Goal: Task Accomplishment & Management: Manage account settings

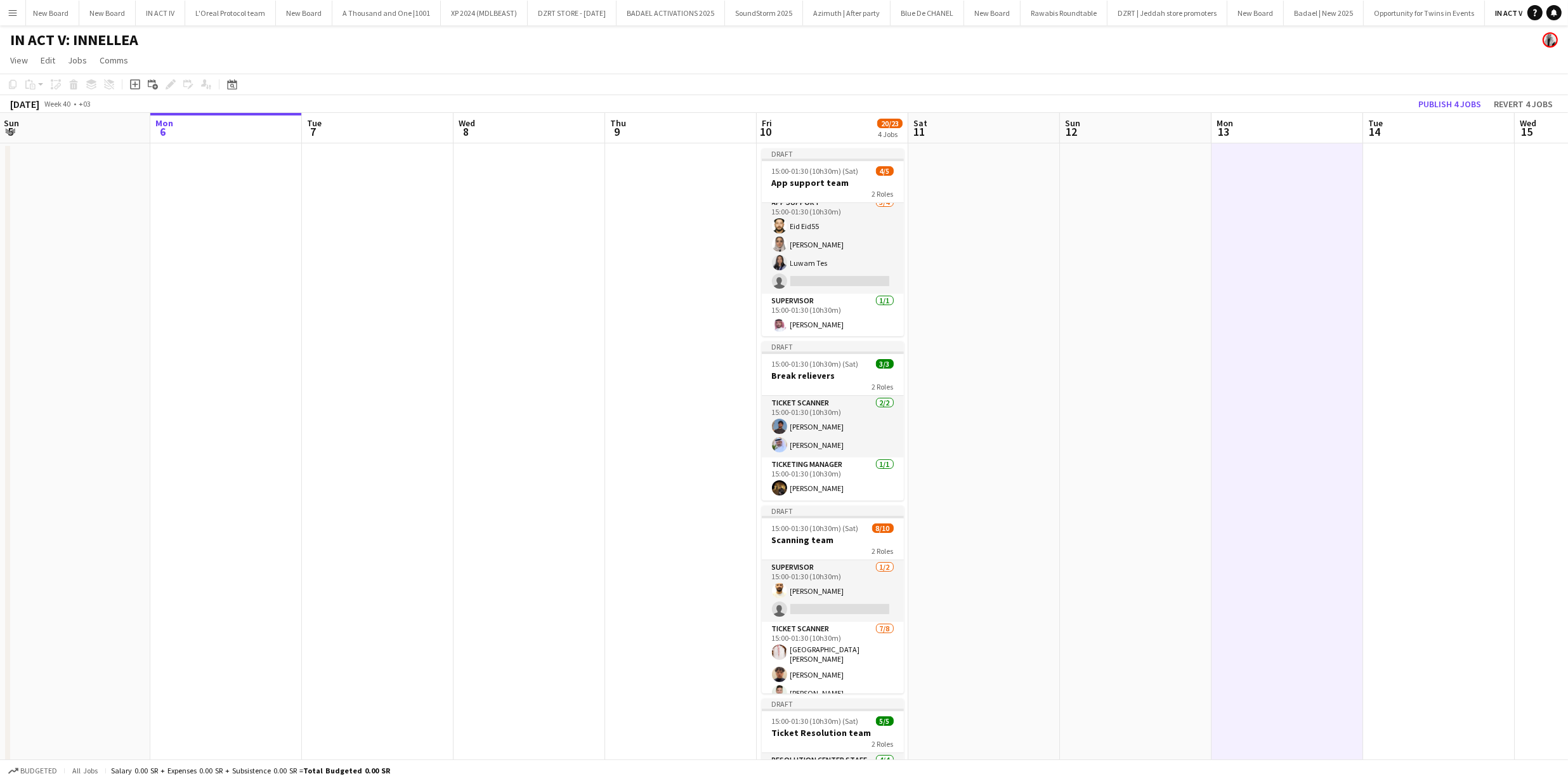
scroll to position [8, 0]
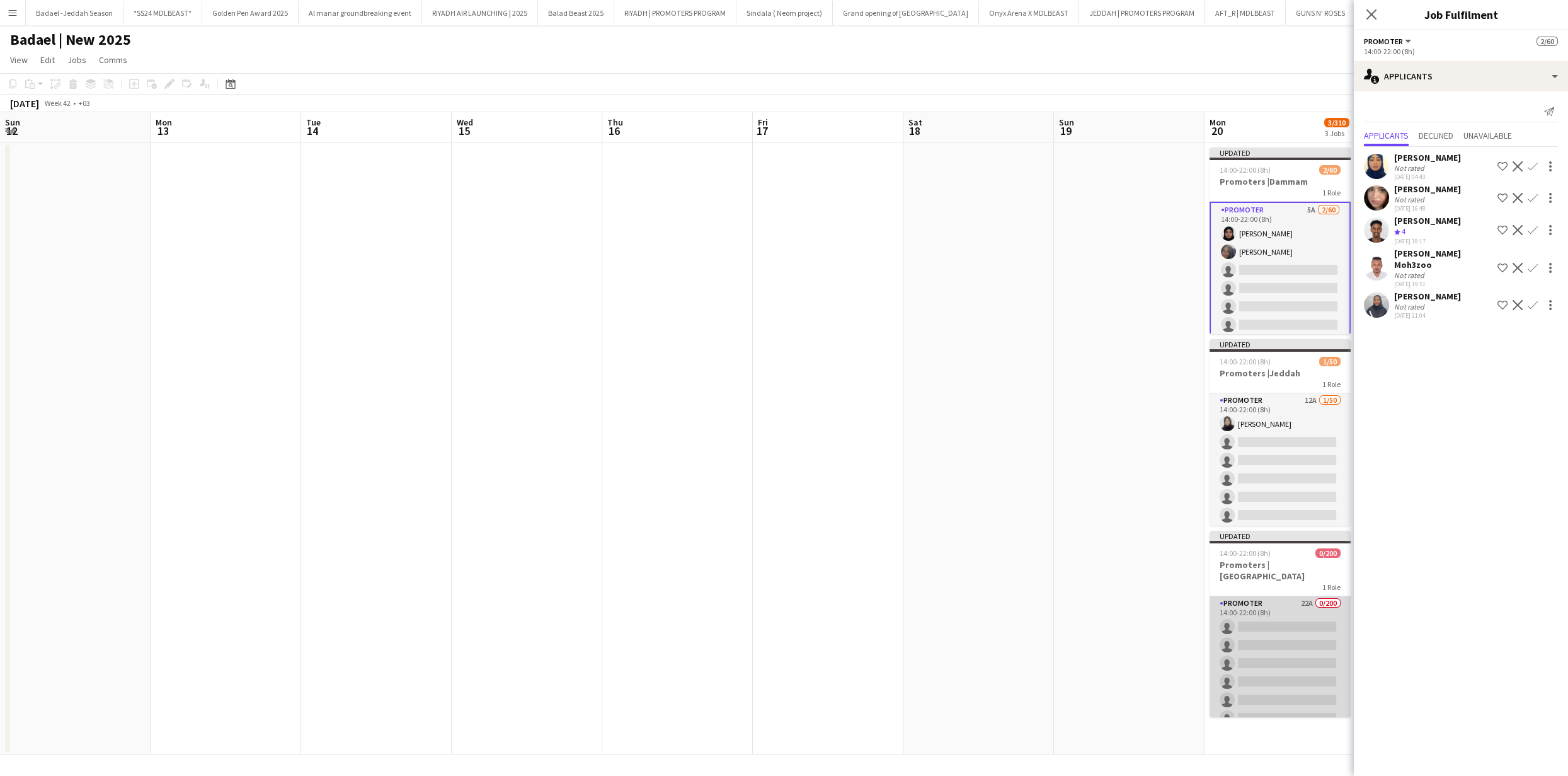
scroll to position [0, 549]
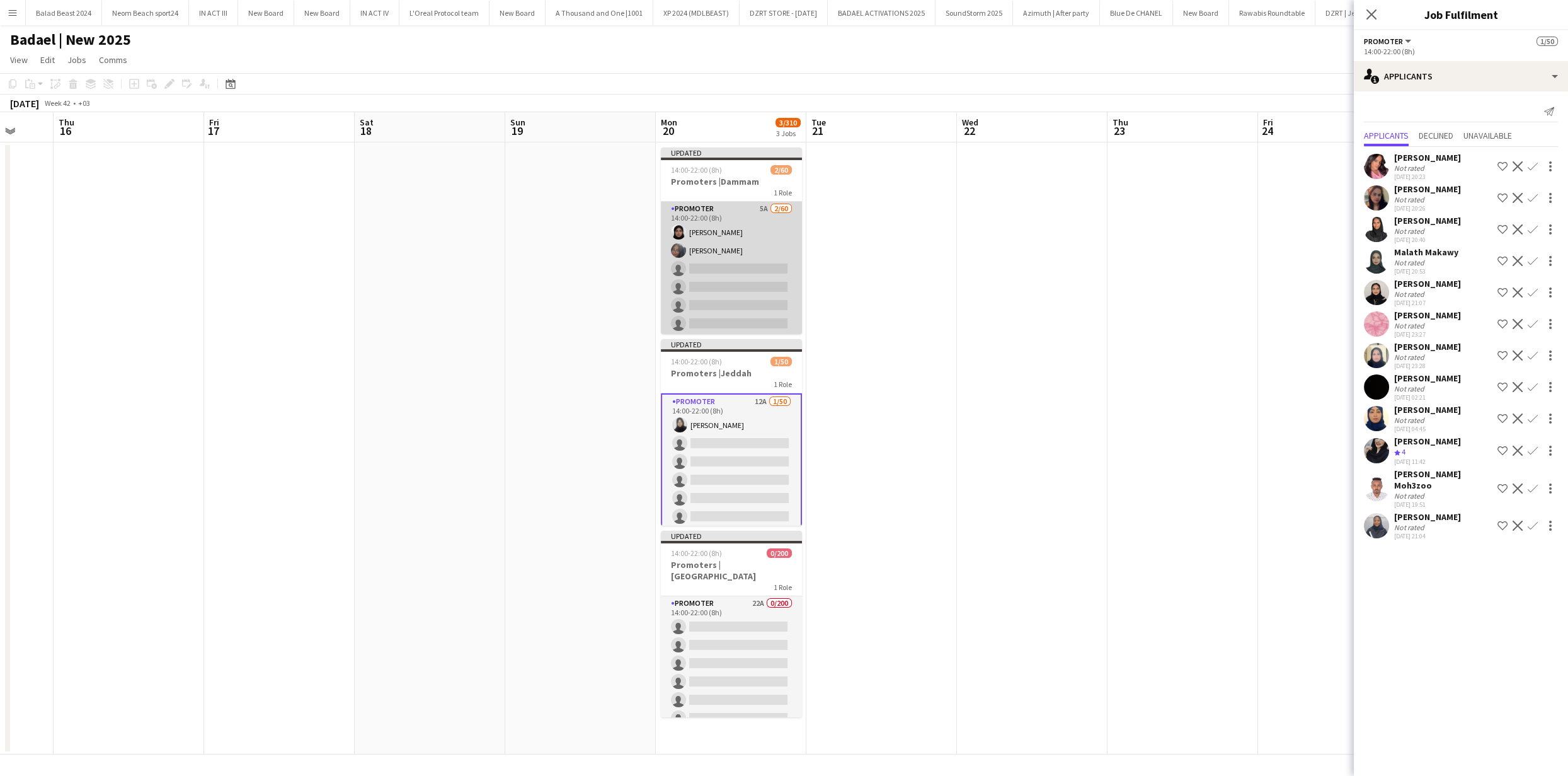
click at [743, 318] on app-card-role "PROMOTER 5A 2/60 14:00-22:00 (8h) [PERSON_NAME] [PERSON_NAME] single-neutral-ac…" at bounding box center [731, 762] width 141 height 1121
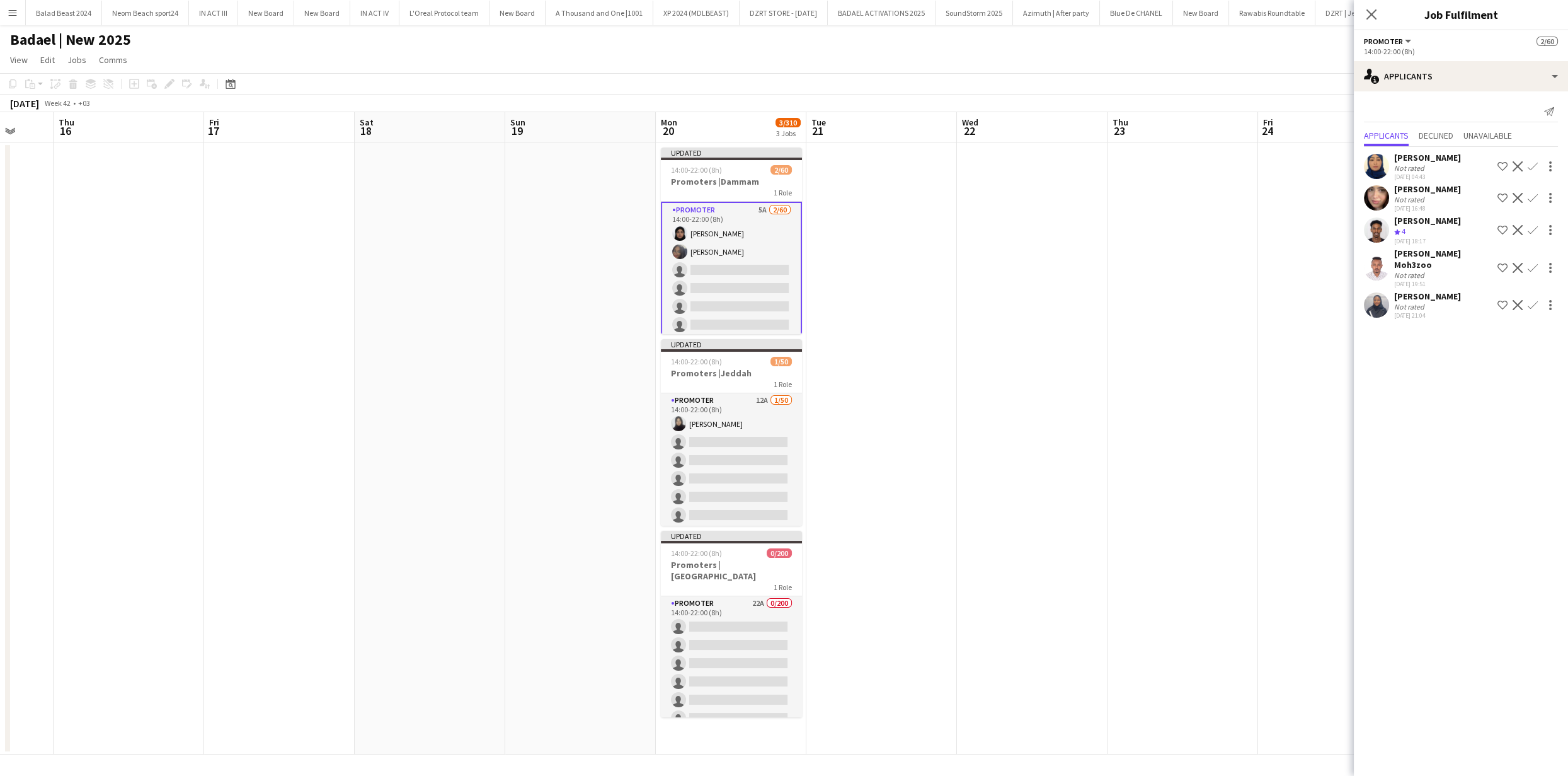
click at [1511, 232] on button "Decline" at bounding box center [1518, 230] width 15 height 15
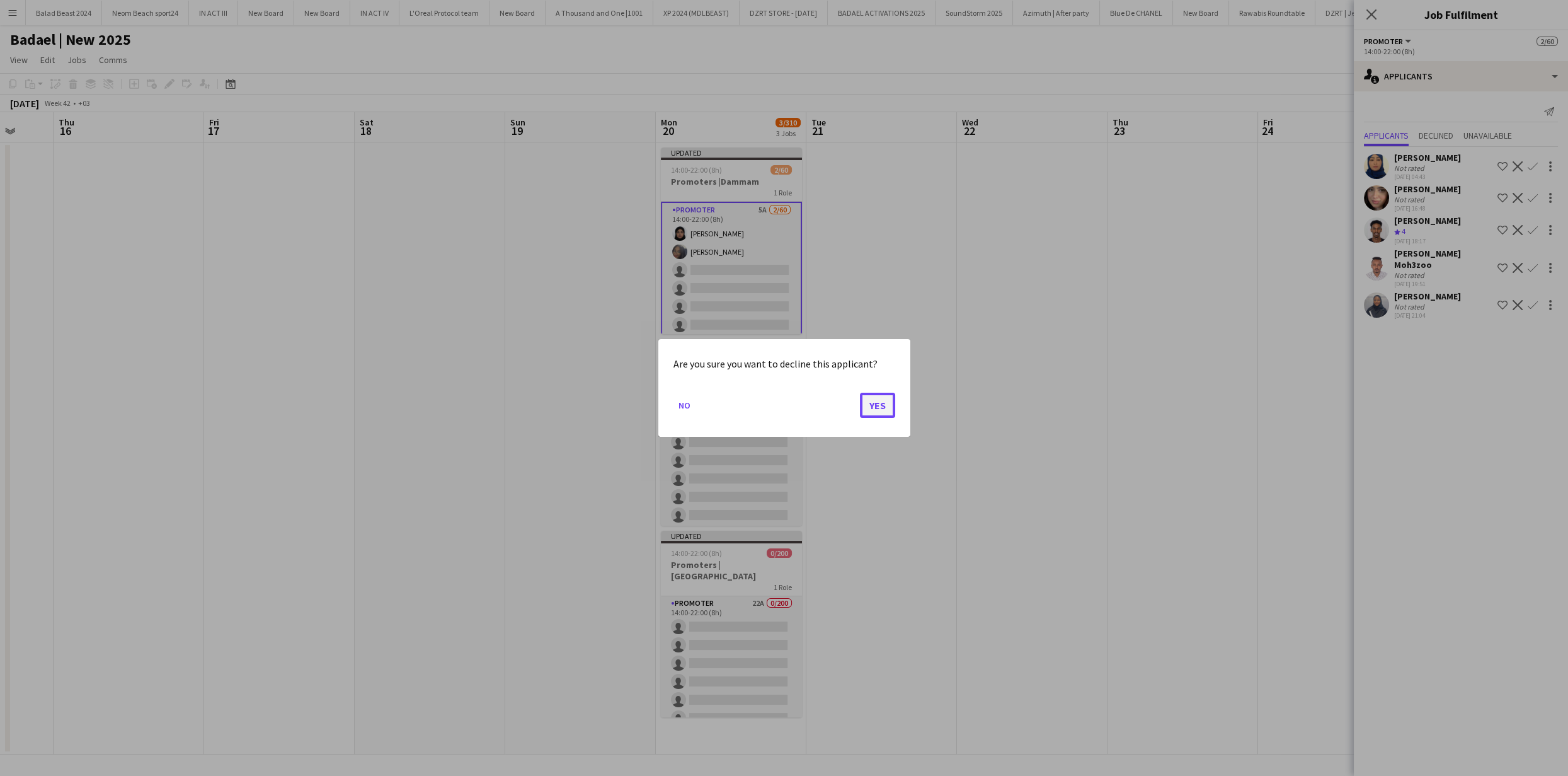
click at [870, 407] on button "Yes" at bounding box center [877, 405] width 35 height 25
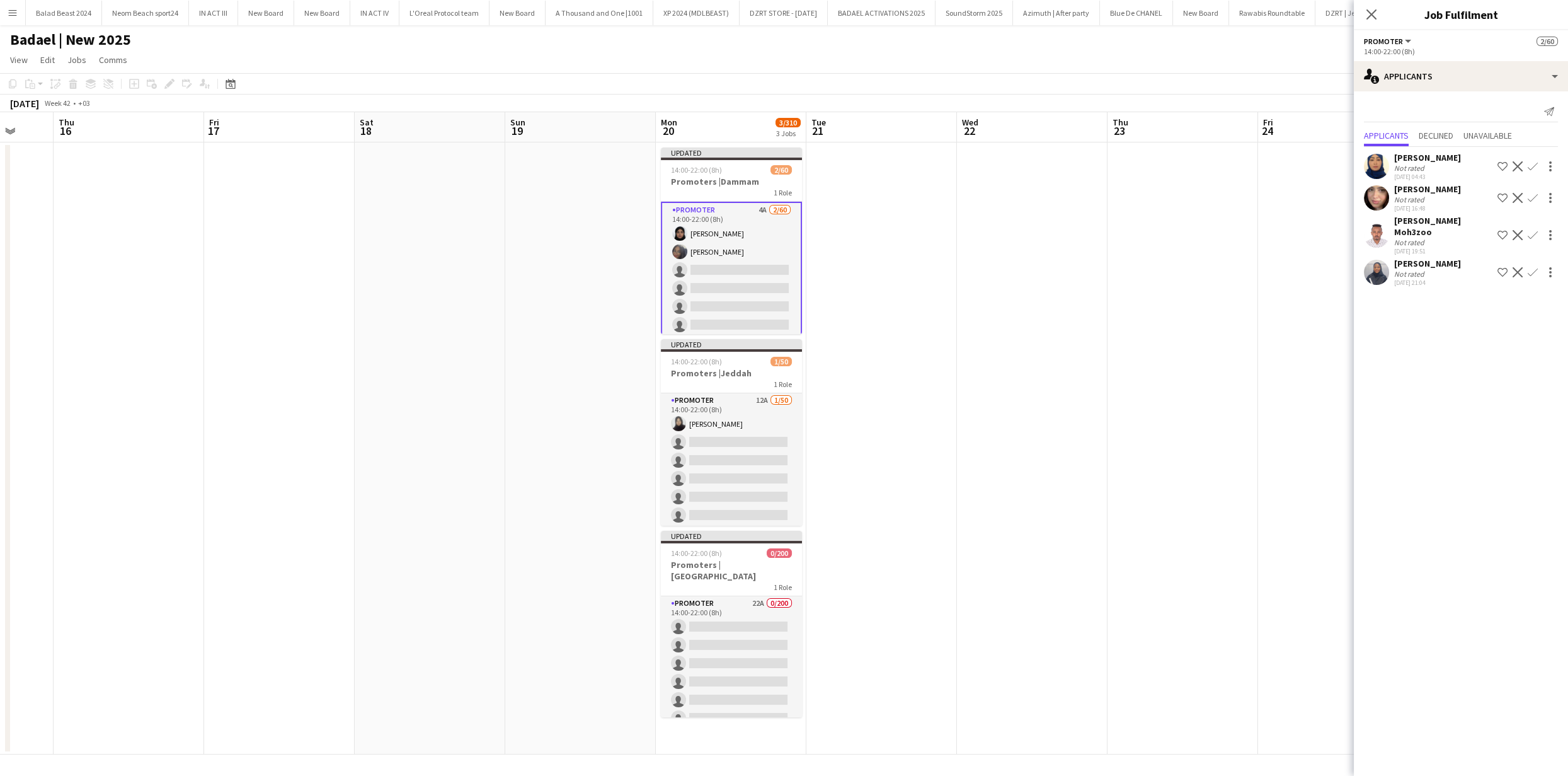
click at [1513, 233] on app-icon "Decline" at bounding box center [1518, 235] width 10 height 10
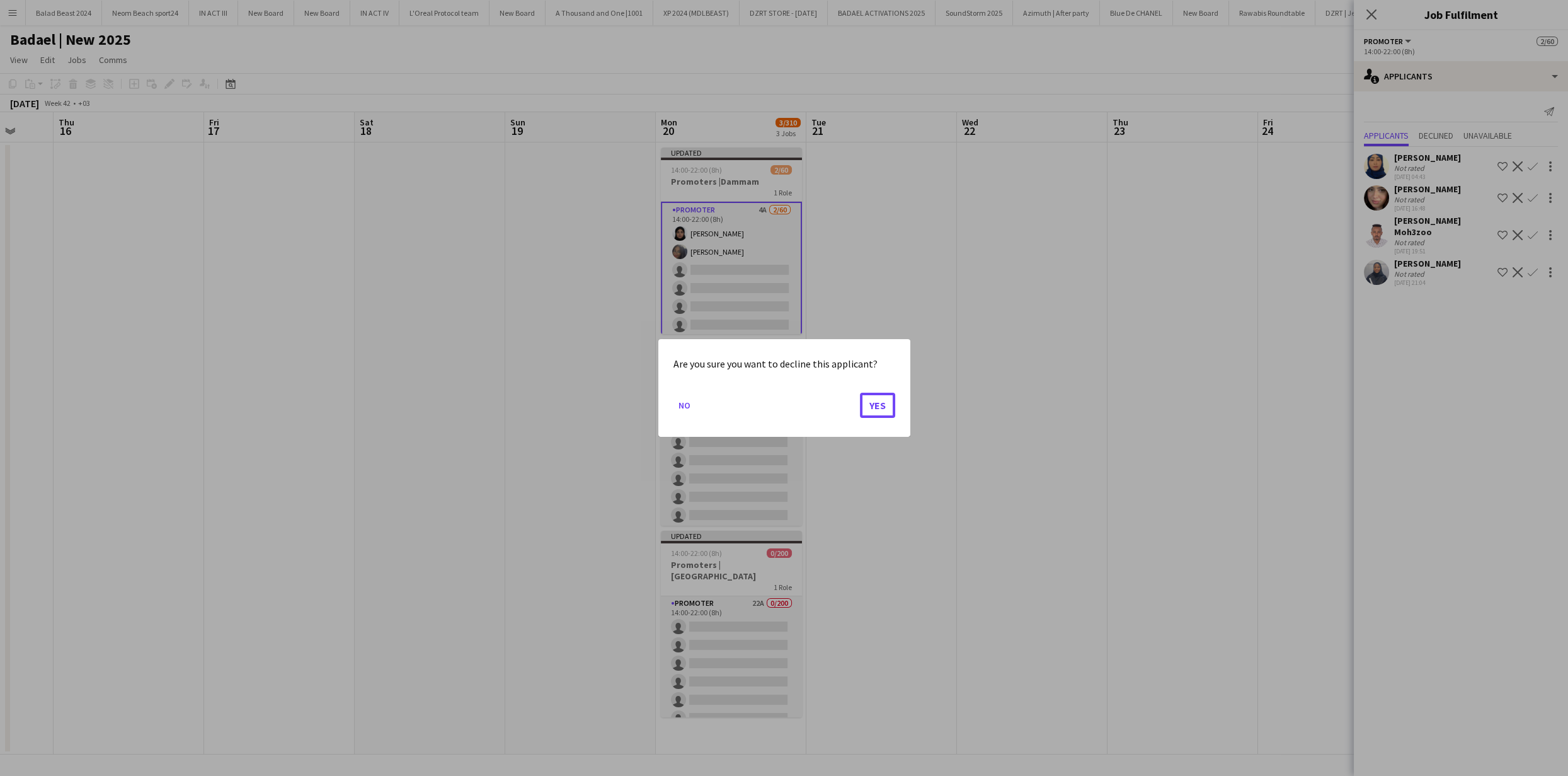
drag, startPoint x: 868, startPoint y: 405, endPoint x: 955, endPoint y: 374, distance: 92.4
click at [868, 405] on button "Yes" at bounding box center [877, 405] width 35 height 25
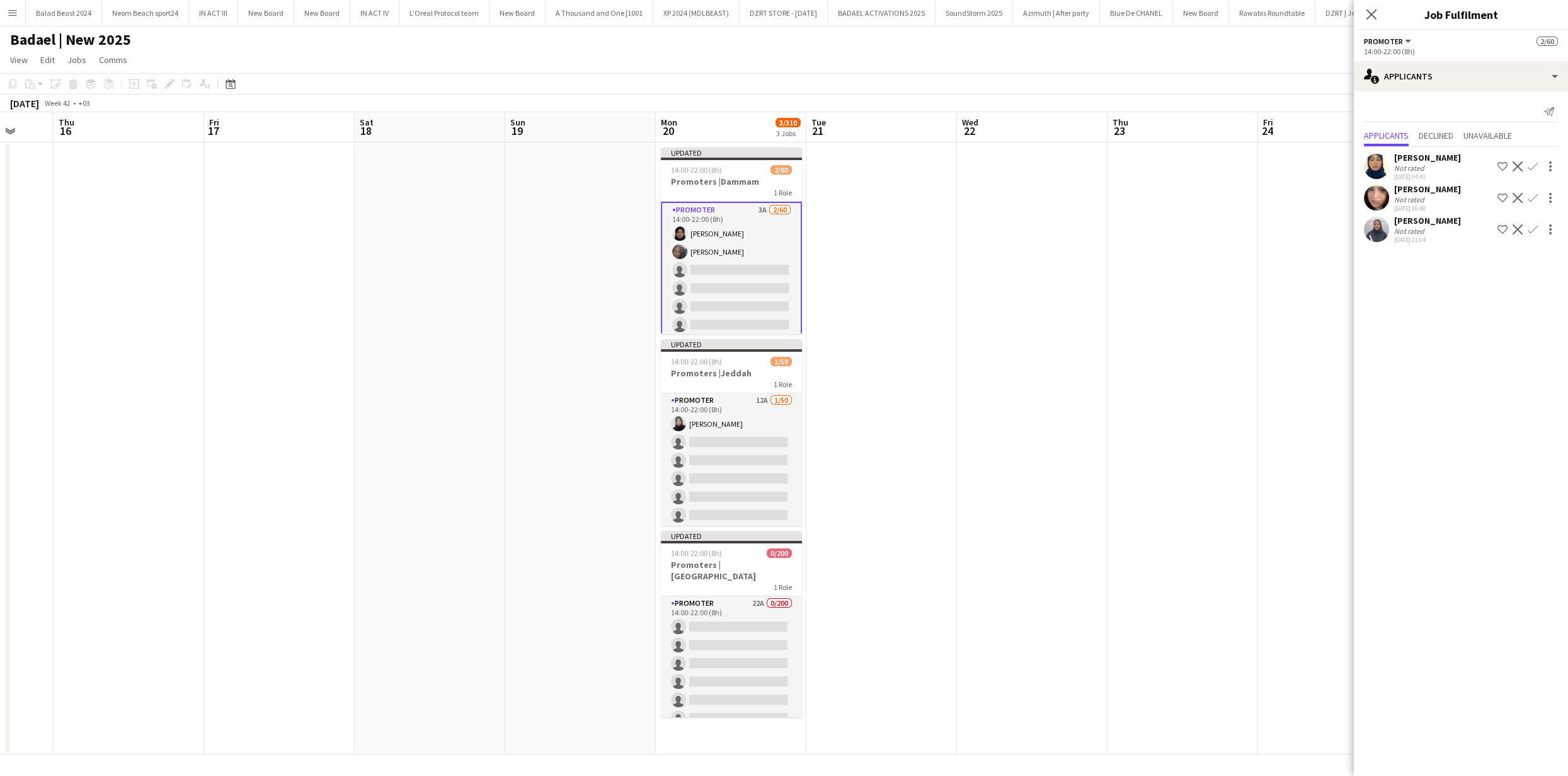
click at [1382, 205] on app-user-avatar at bounding box center [1376, 198] width 25 height 25
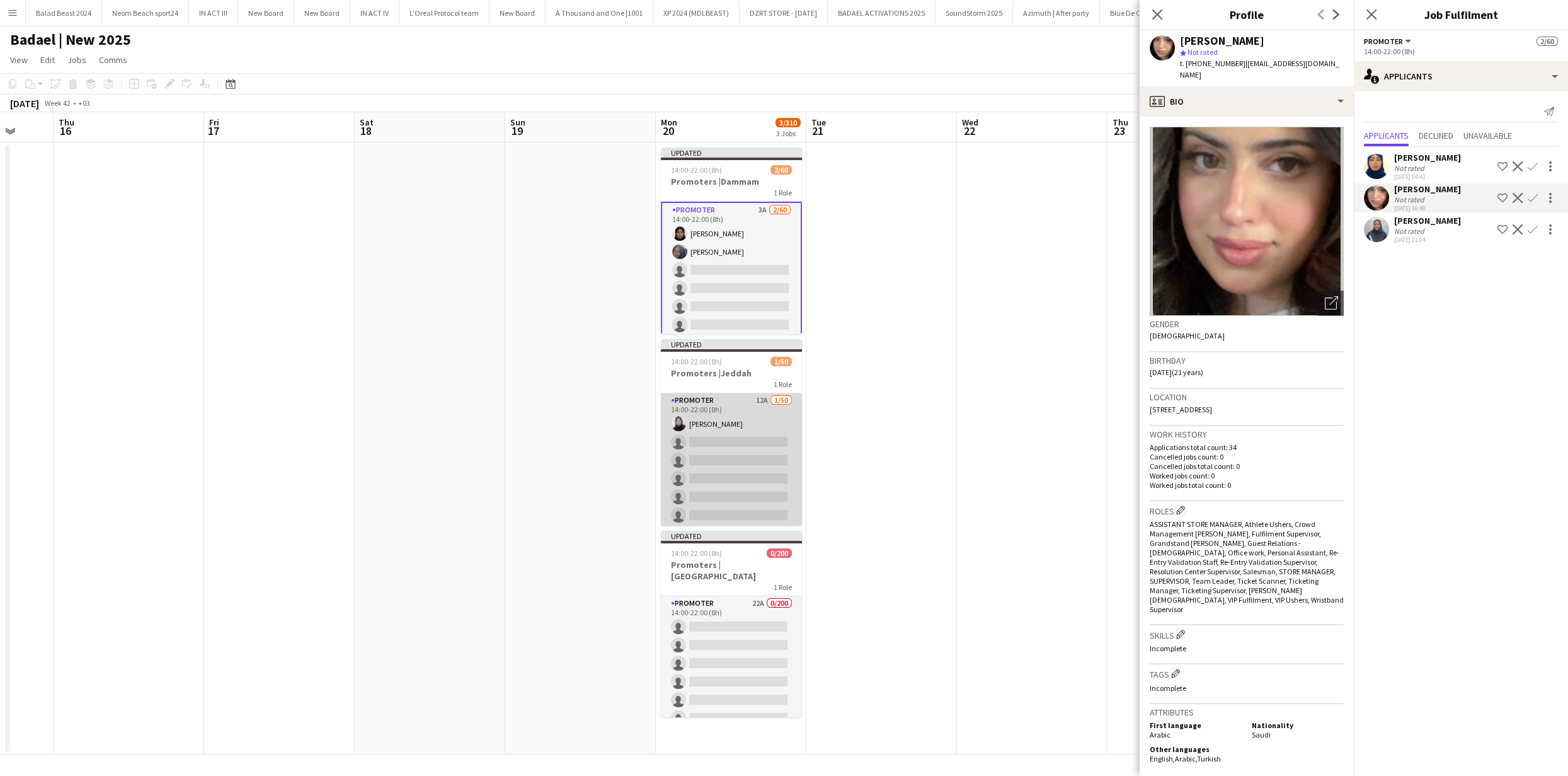
scroll to position [0, 548]
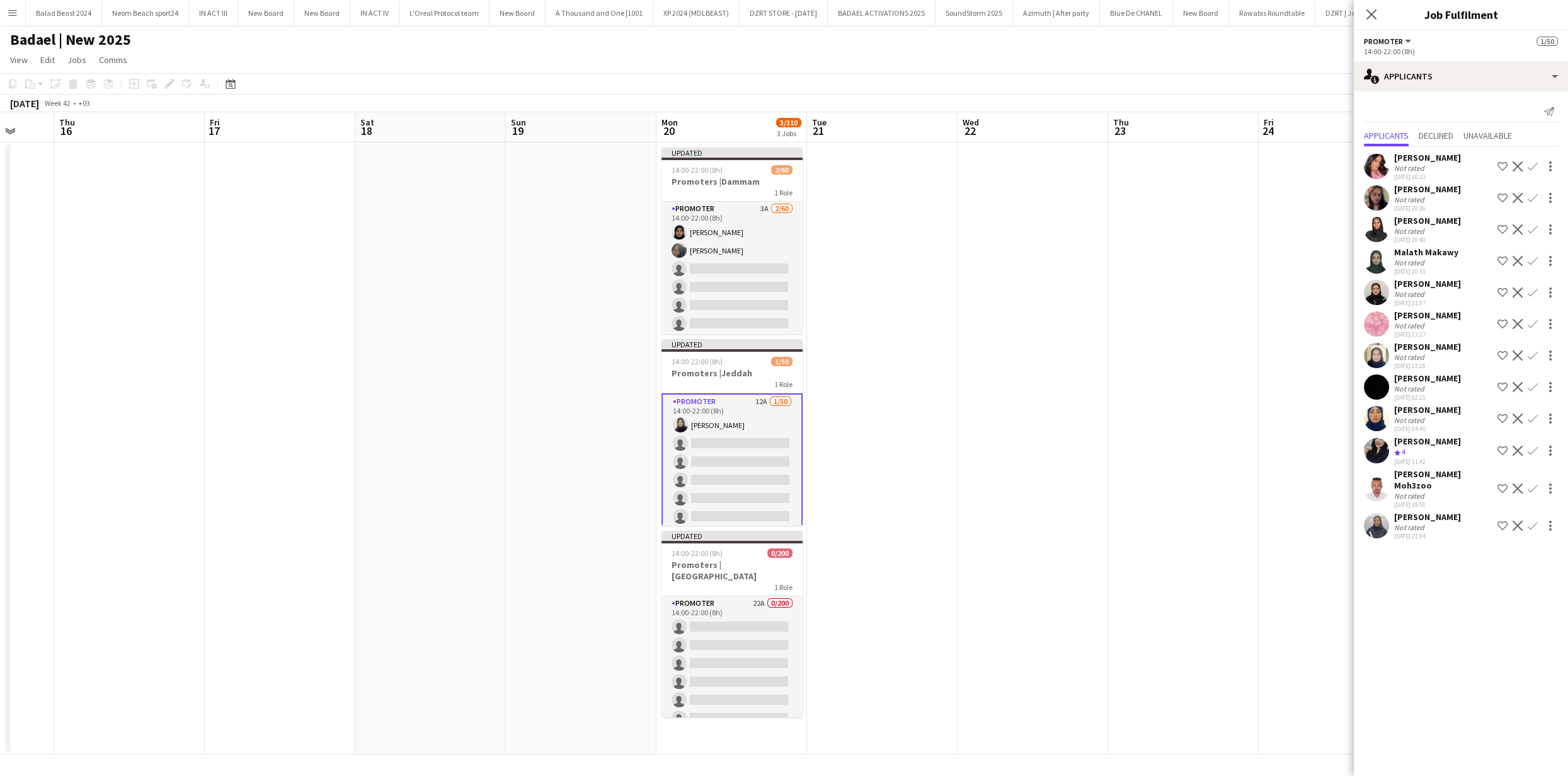
click at [1391, 194] on div "[PERSON_NAME] Not rated [DATE] 20:26 Shortlist crew Decline Confirm" at bounding box center [1461, 198] width 214 height 29
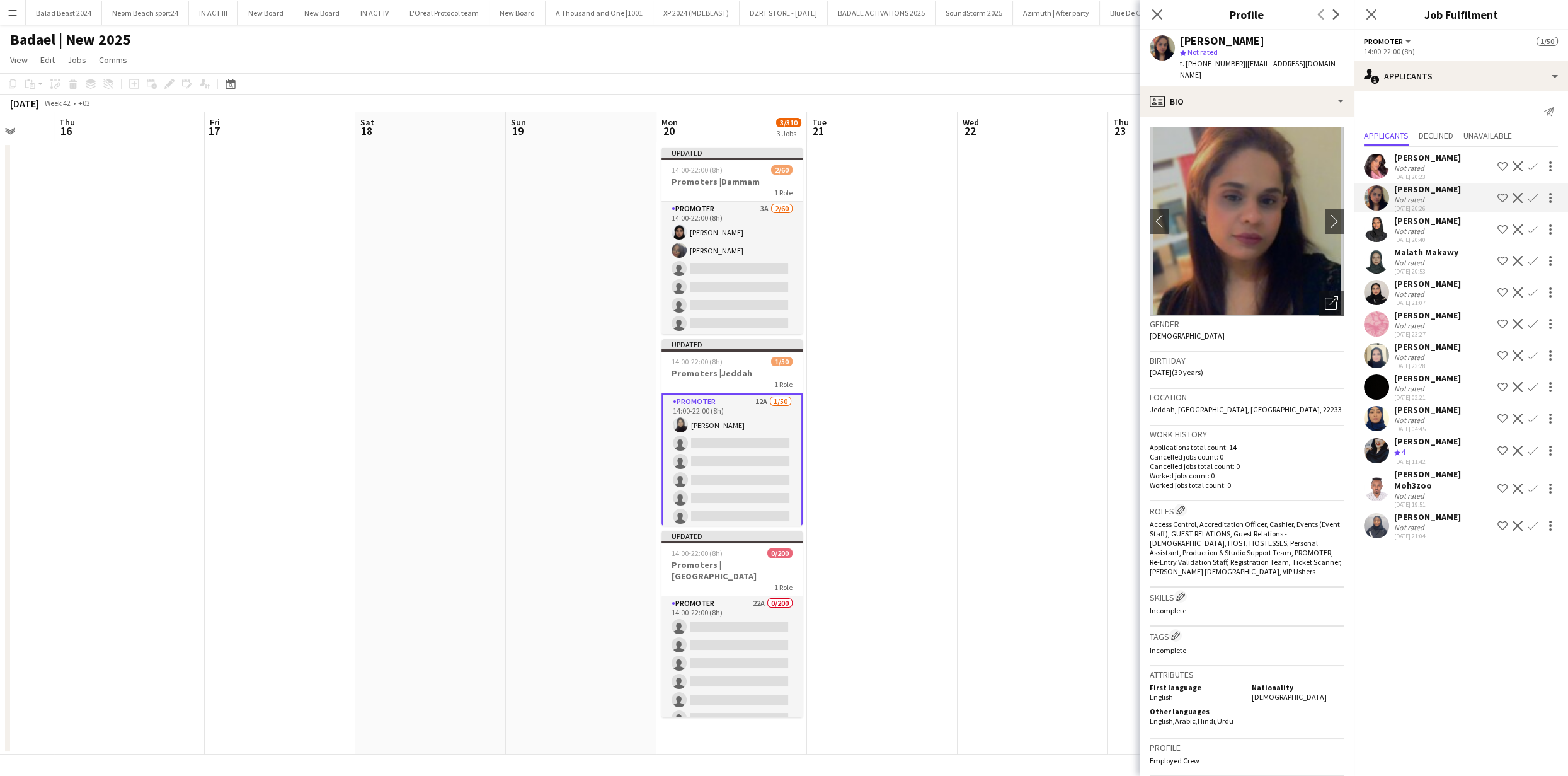
click at [1385, 228] on app-user-avatar at bounding box center [1376, 229] width 25 height 25
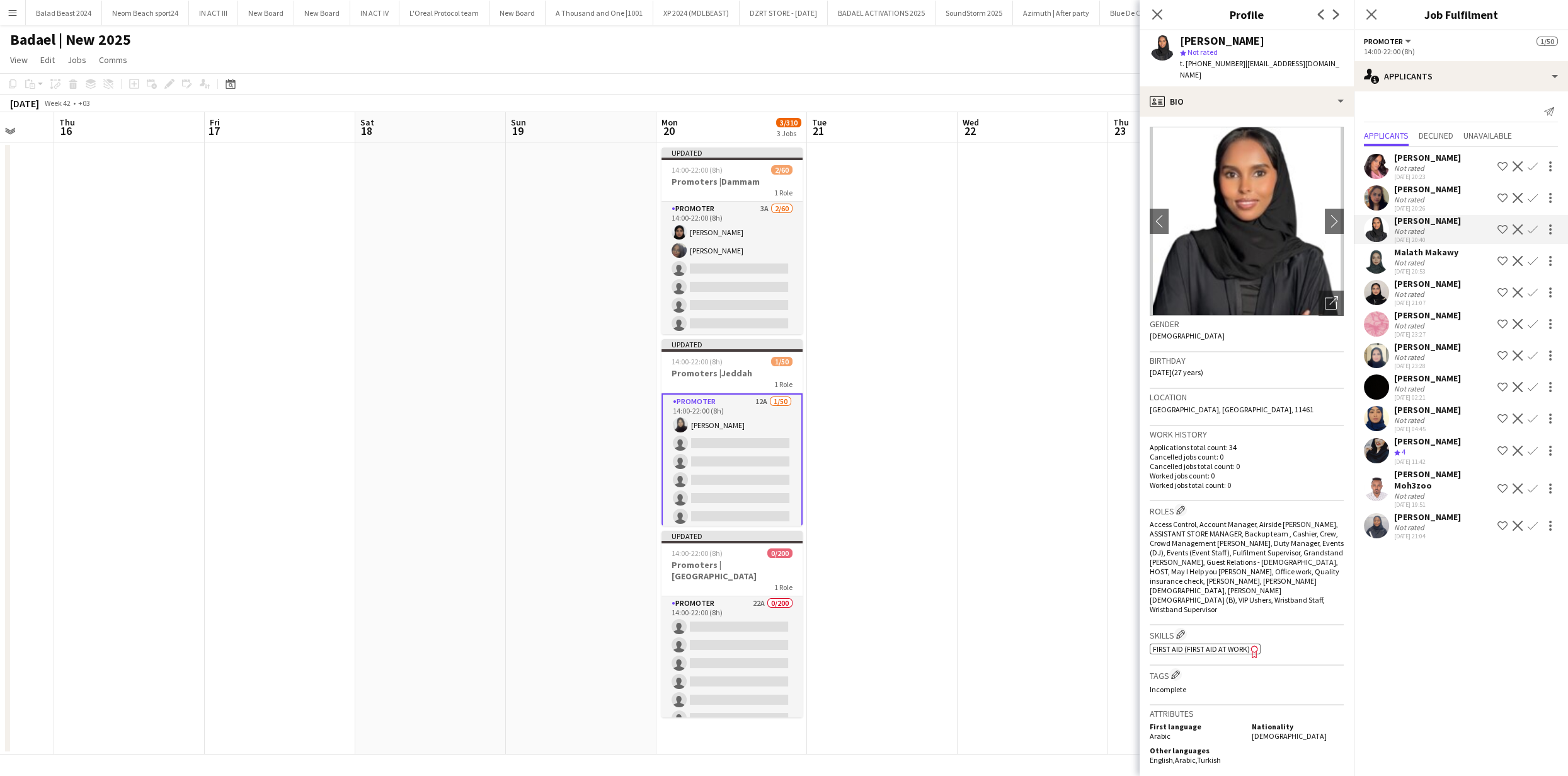
click at [1374, 246] on div "Malath Makawy Not rated [DATE] 20:53 Shortlist crew Decline Confirm" at bounding box center [1461, 260] width 214 height 29
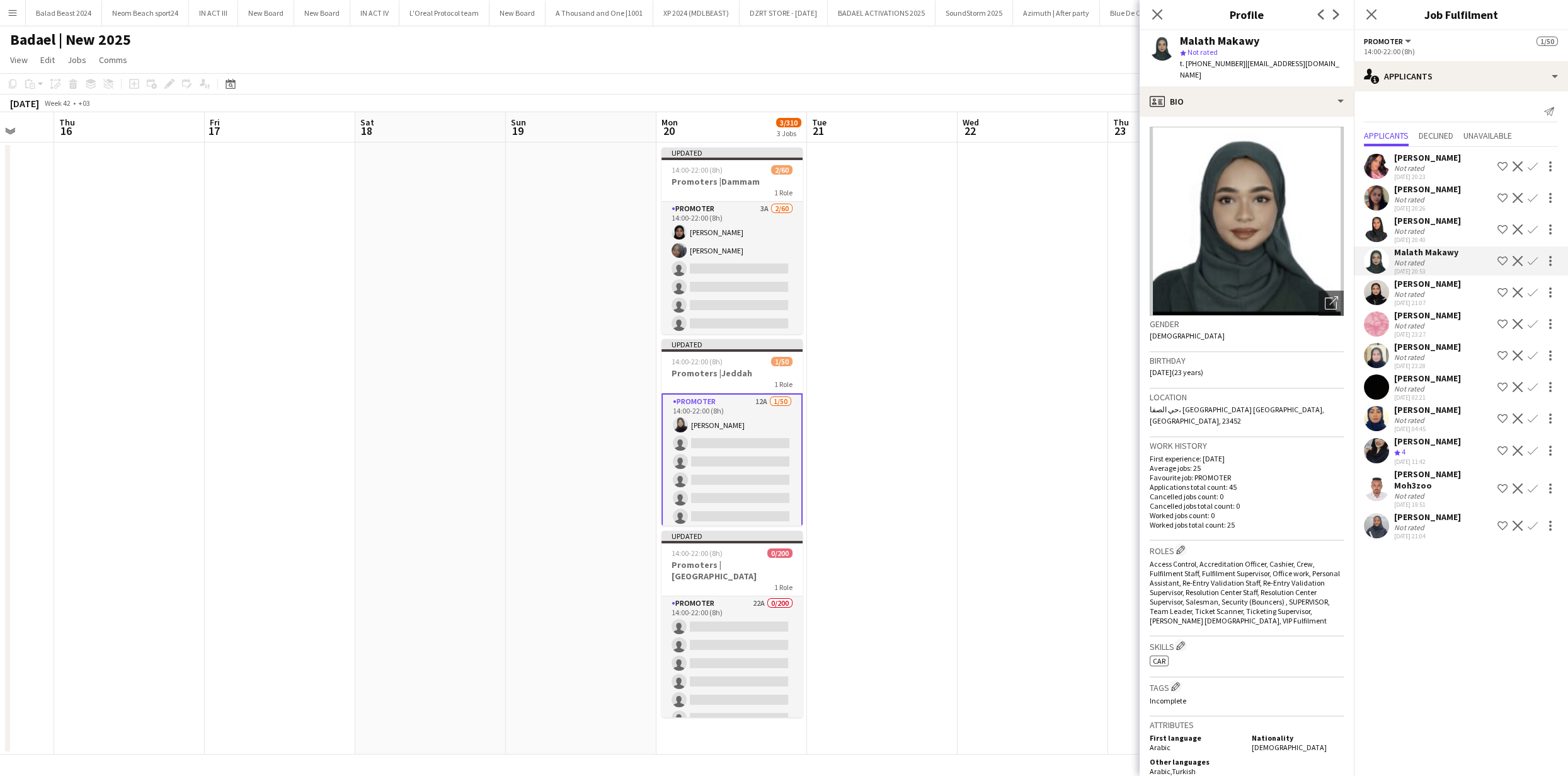
click at [1371, 270] on app-user-avatar at bounding box center [1376, 260] width 25 height 25
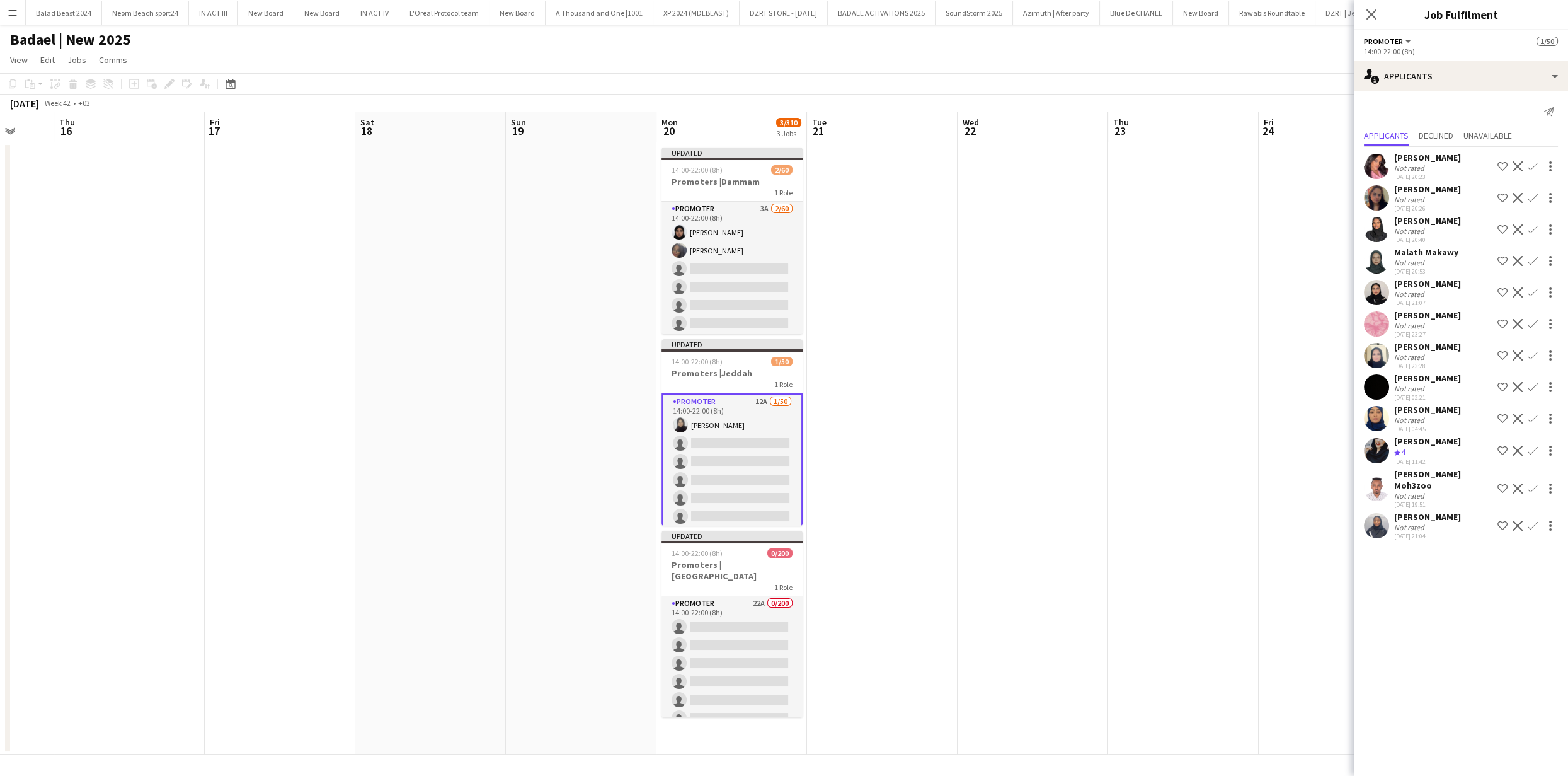
click at [1373, 307] on div "[PERSON_NAME] Not rated [DATE] 20:23 Shortlist crew Decline Confirm [PERSON_NAM…" at bounding box center [1461, 344] width 214 height 396
drag, startPoint x: 1376, startPoint y: 336, endPoint x: 1378, endPoint y: 355, distance: 19.1
click at [1376, 336] on div "[PERSON_NAME] Not rated [DATE] 23:27 Shortlist crew Decline Confirm" at bounding box center [1461, 324] width 214 height 29
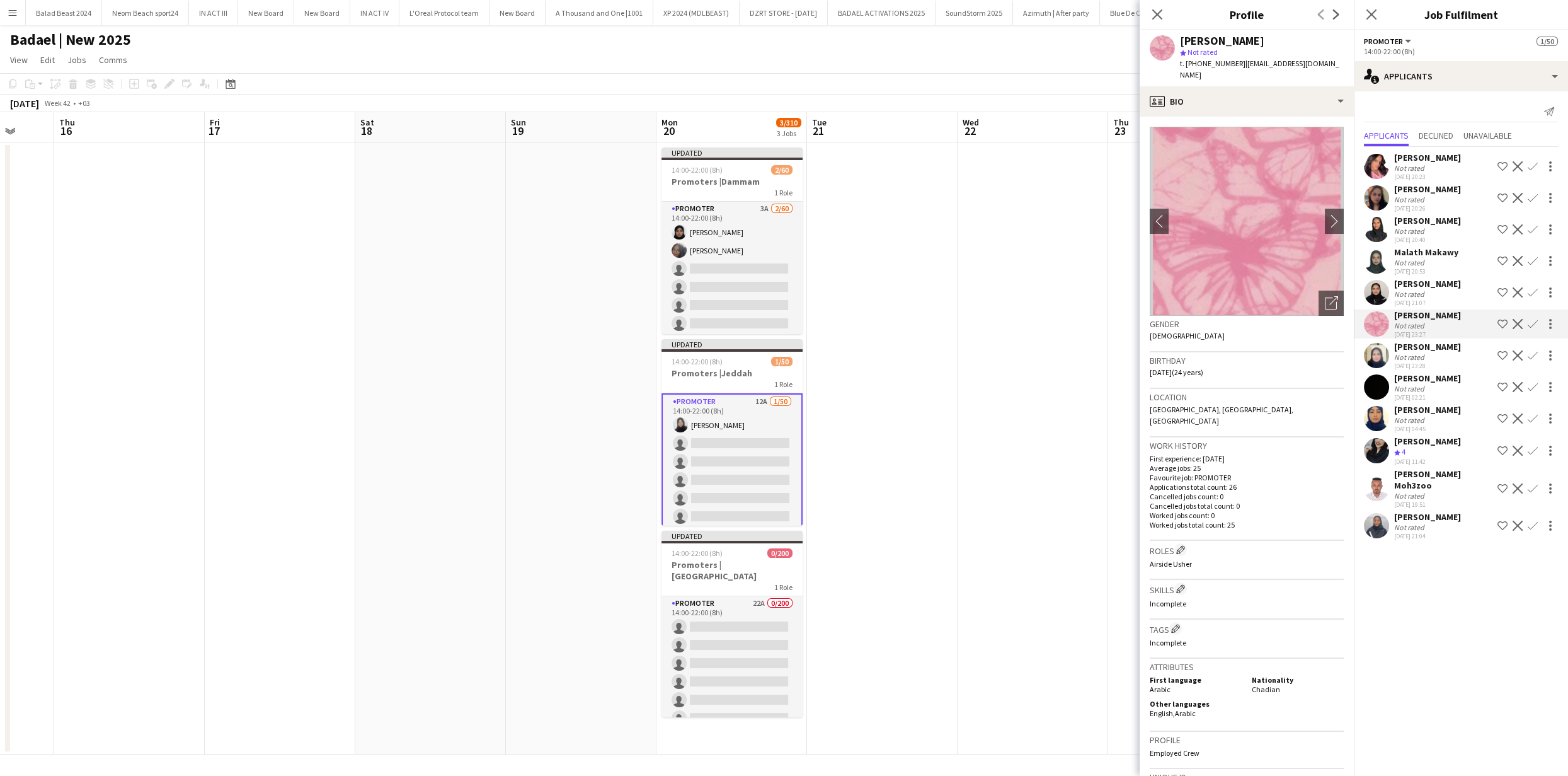
click at [1380, 368] on div "[PERSON_NAME] Not rated [DATE] 23:28 Shortlist crew Decline Confirm" at bounding box center [1461, 355] width 214 height 29
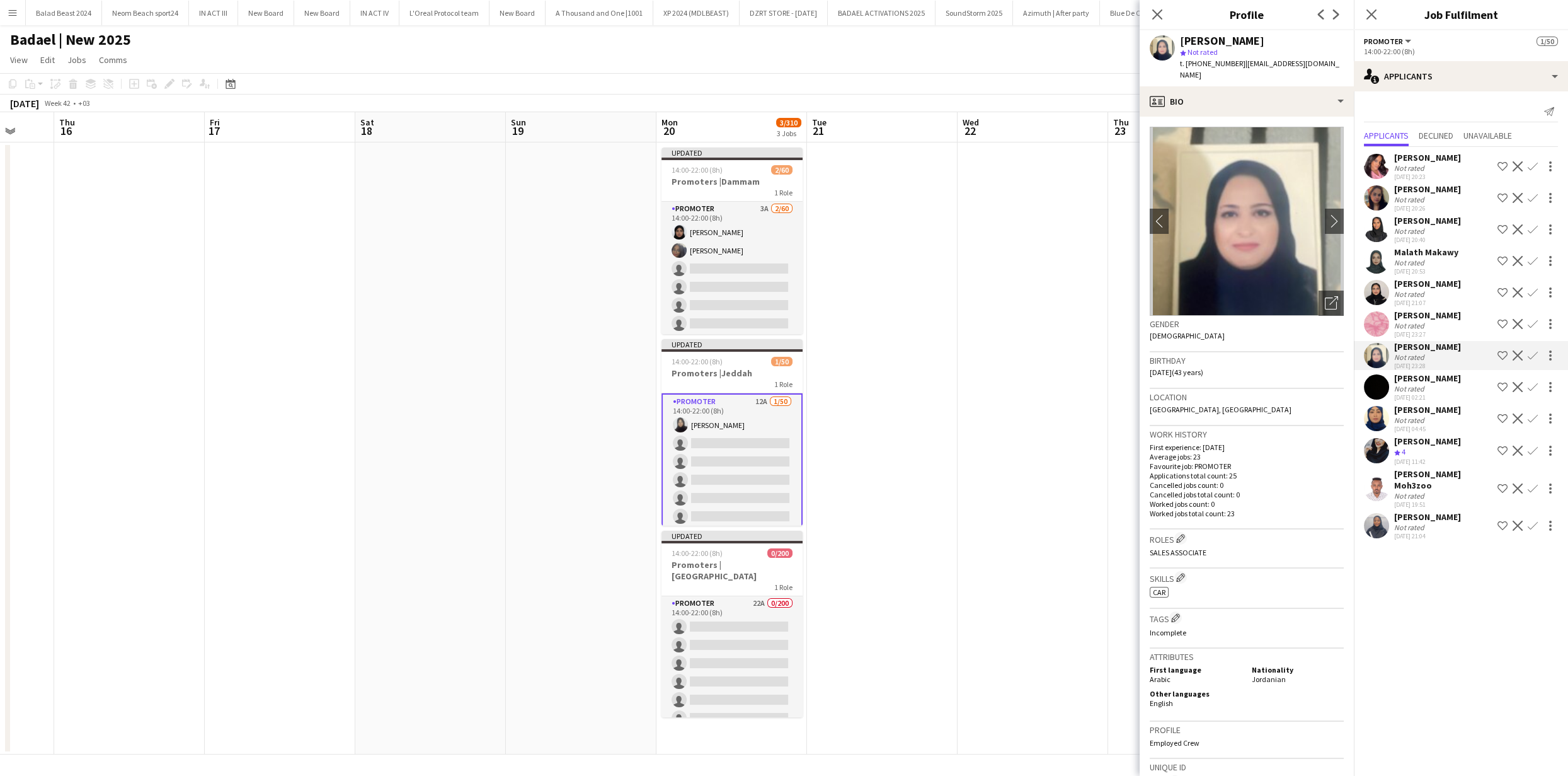
click at [1375, 195] on app-user-avatar at bounding box center [1376, 198] width 25 height 25
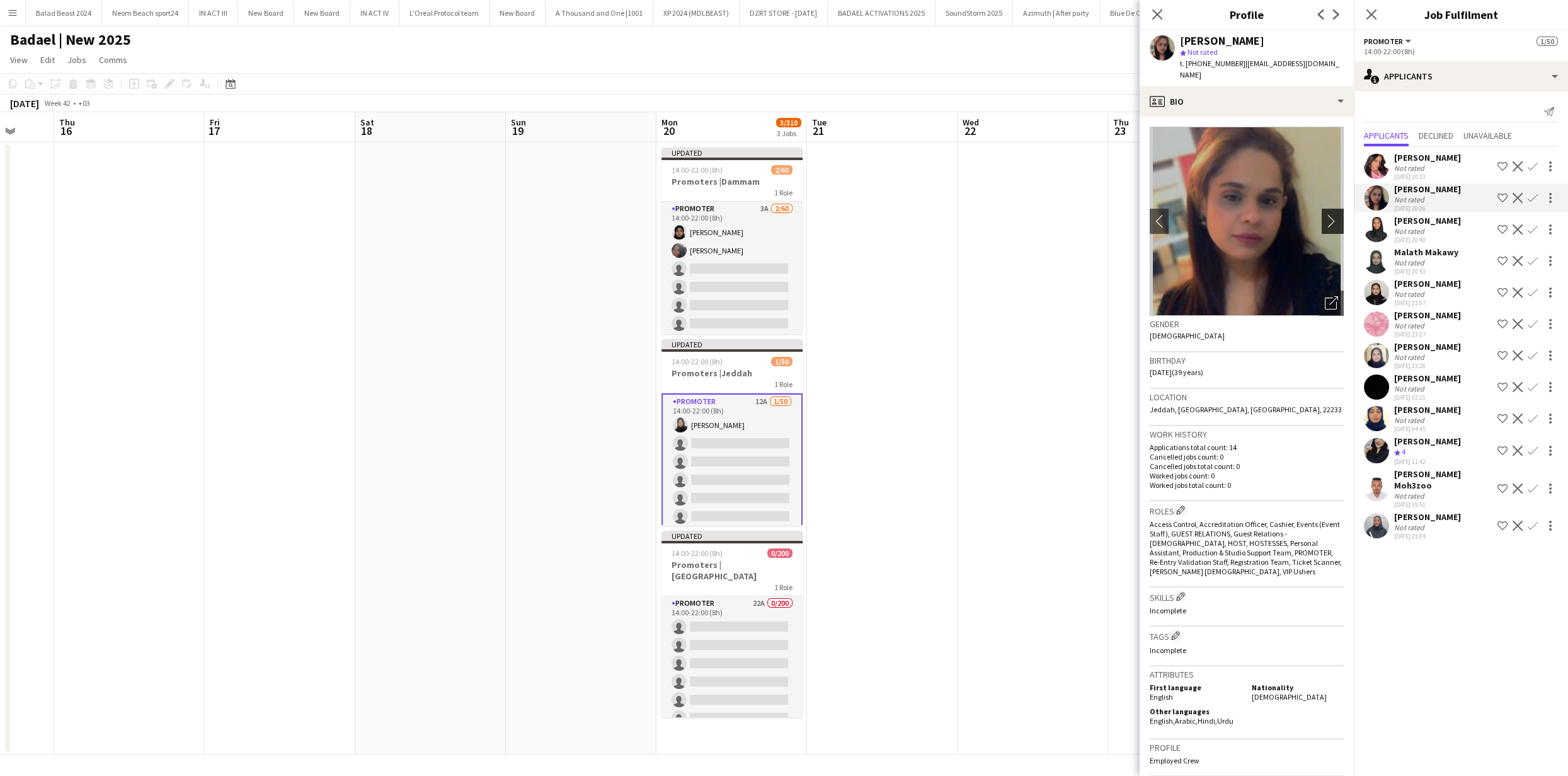
click at [1325, 214] on app-icon "chevron-right" at bounding box center [1334, 220] width 20 height 13
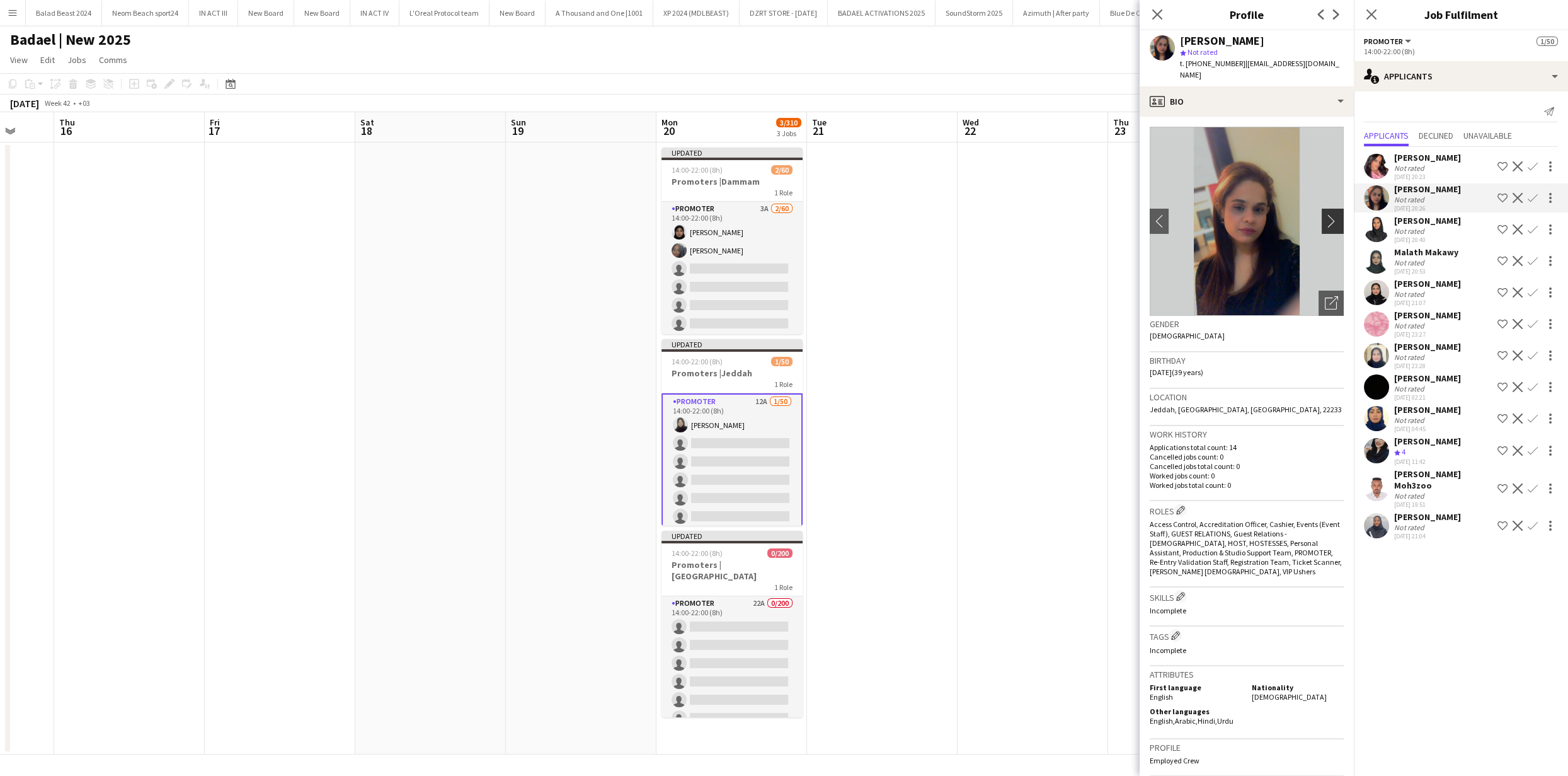
click at [1325, 214] on app-icon "chevron-right" at bounding box center [1334, 220] width 20 height 13
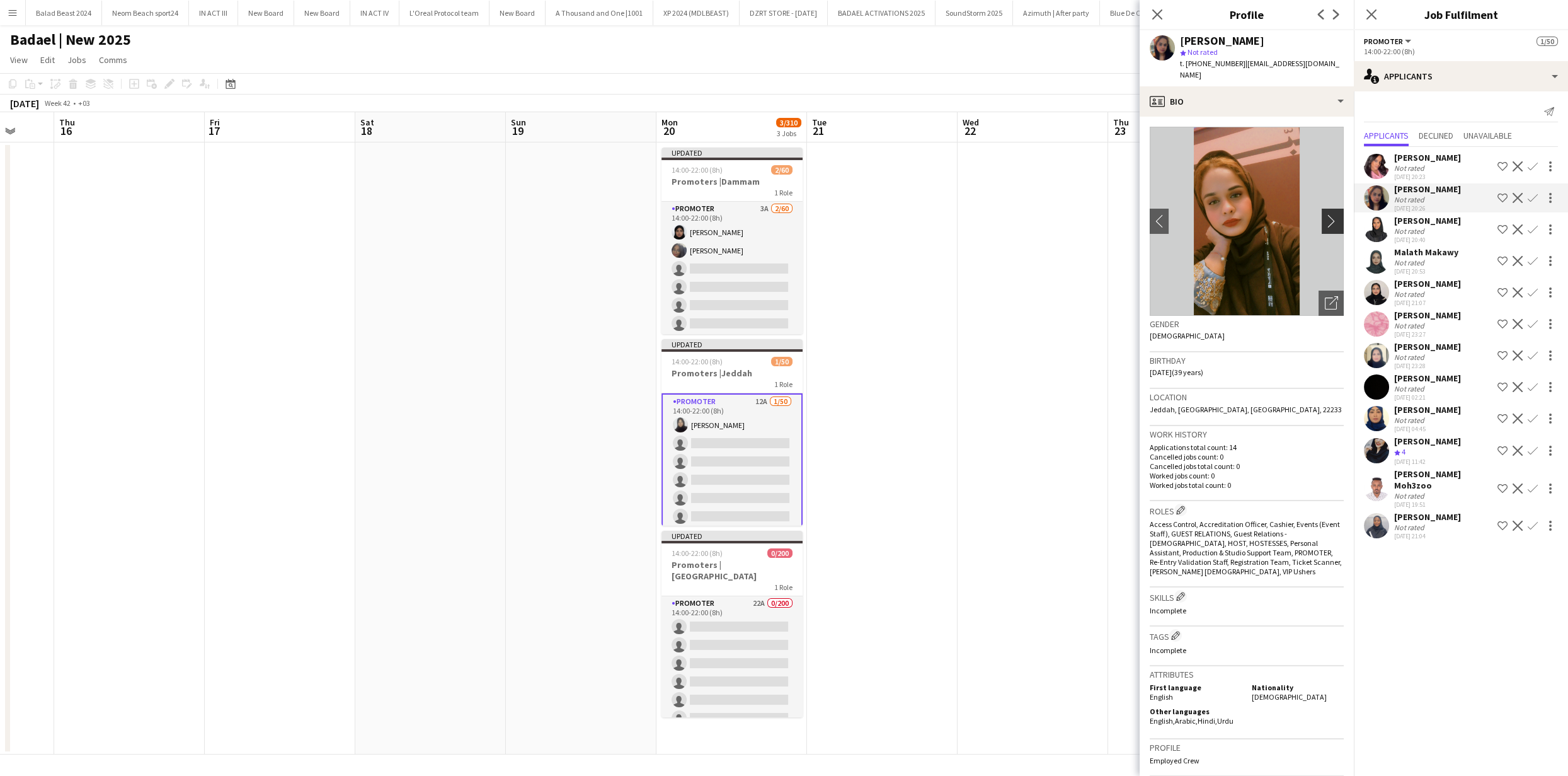
click at [1325, 214] on app-icon "chevron-right" at bounding box center [1334, 220] width 20 height 13
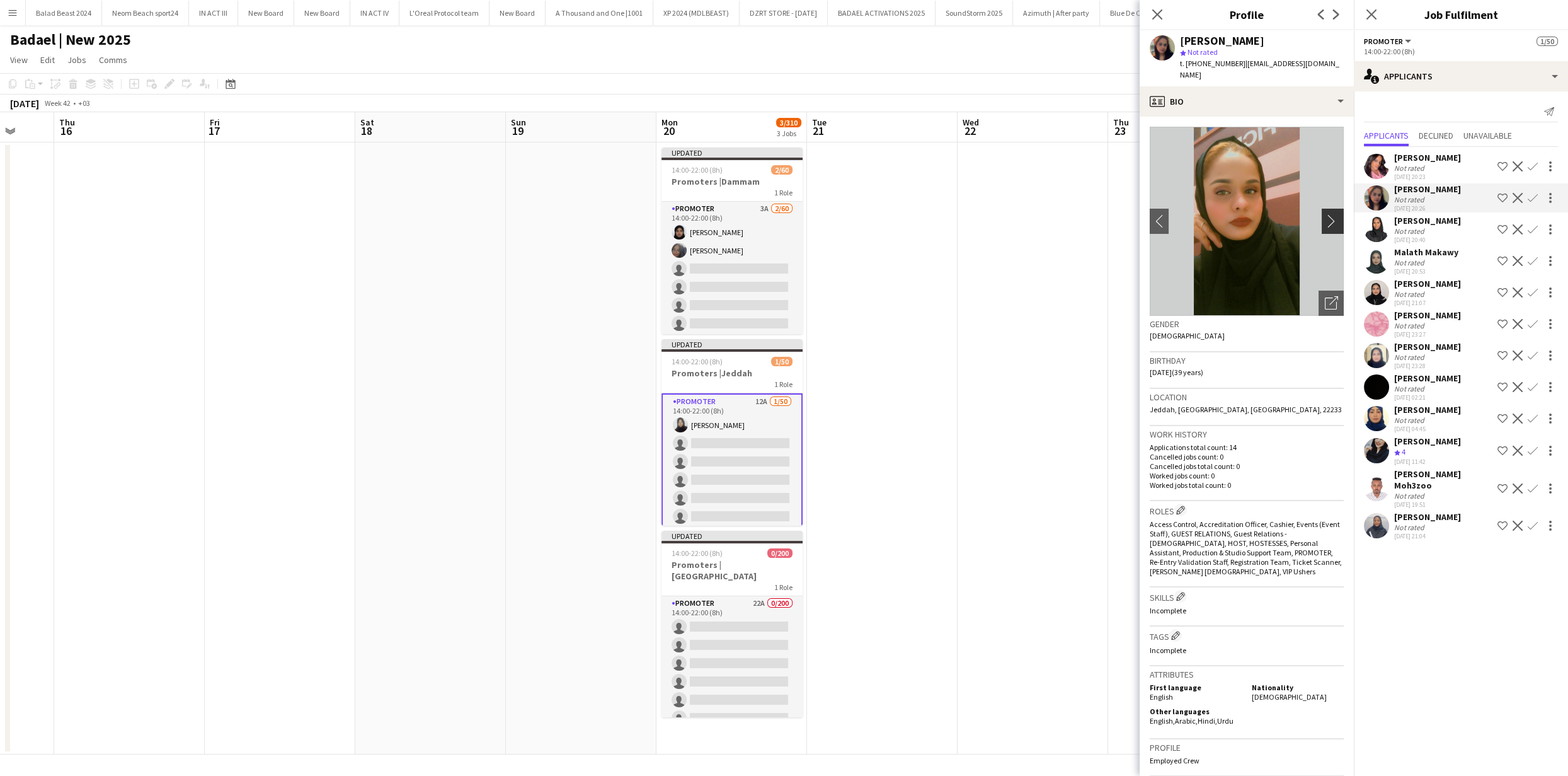
click at [1325, 214] on app-icon "chevron-right" at bounding box center [1334, 220] width 20 height 13
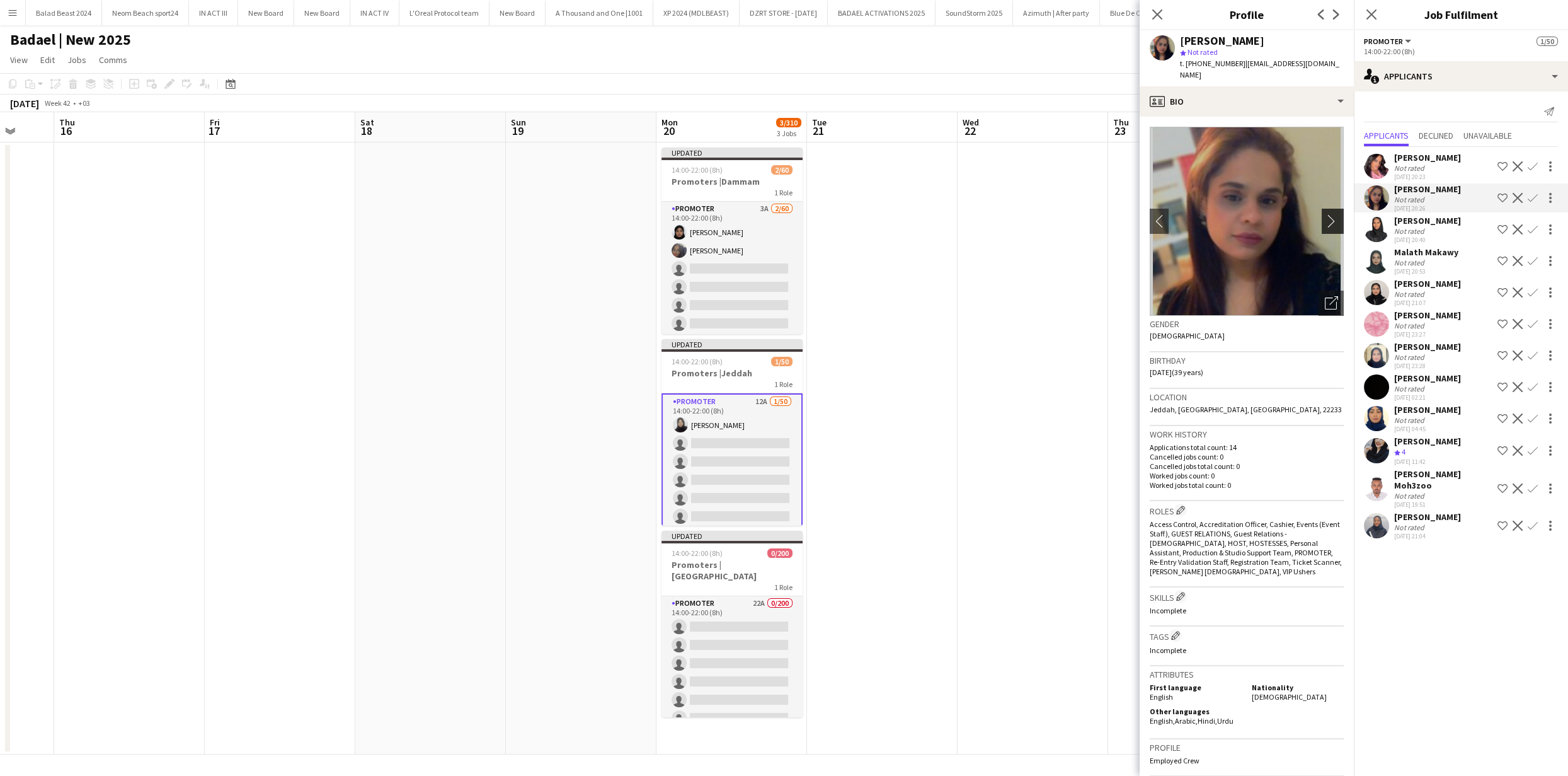
click at [1325, 214] on app-icon "chevron-right" at bounding box center [1334, 220] width 20 height 13
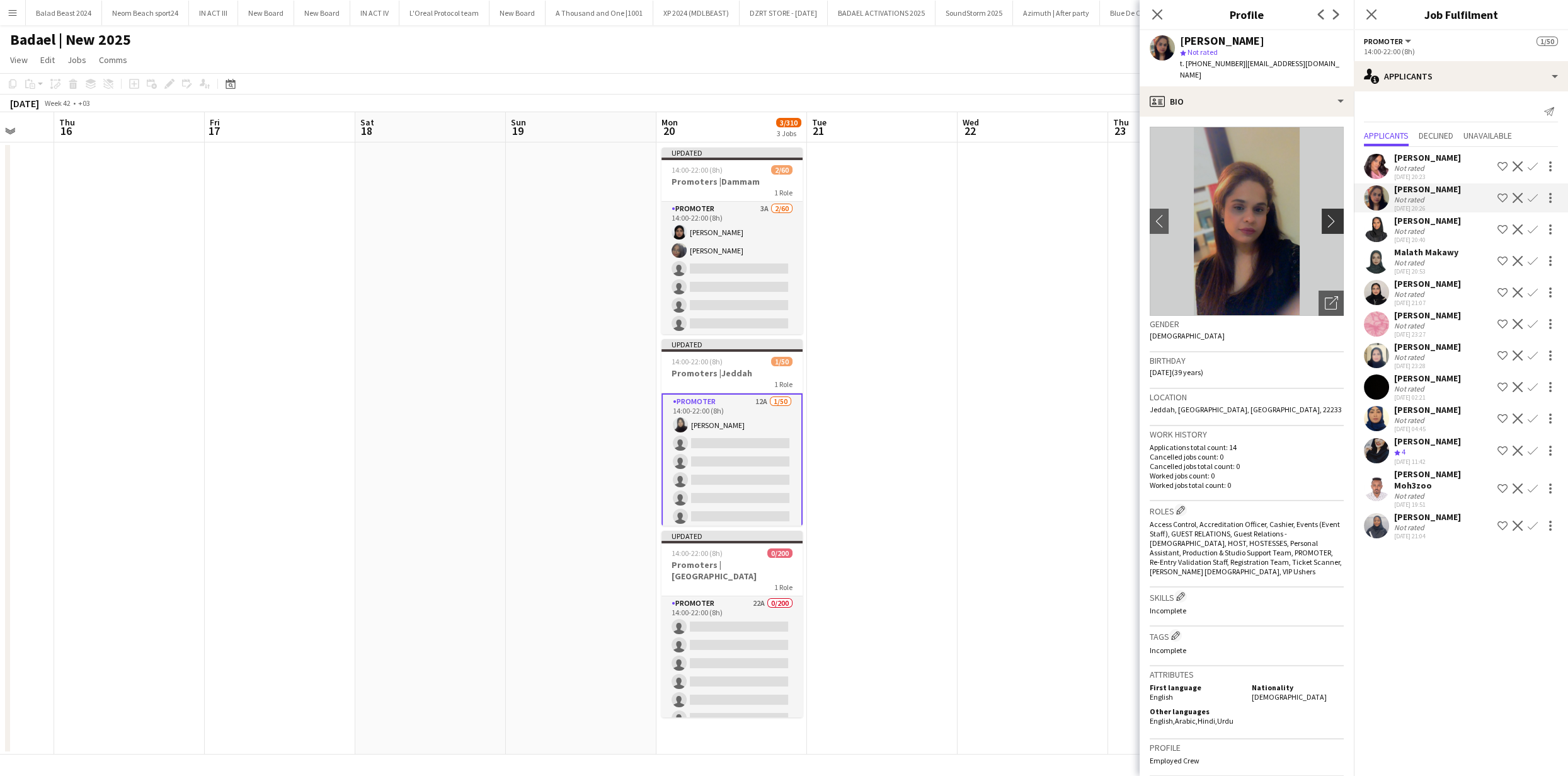
click at [1325, 214] on app-icon "chevron-right" at bounding box center [1334, 220] width 20 height 13
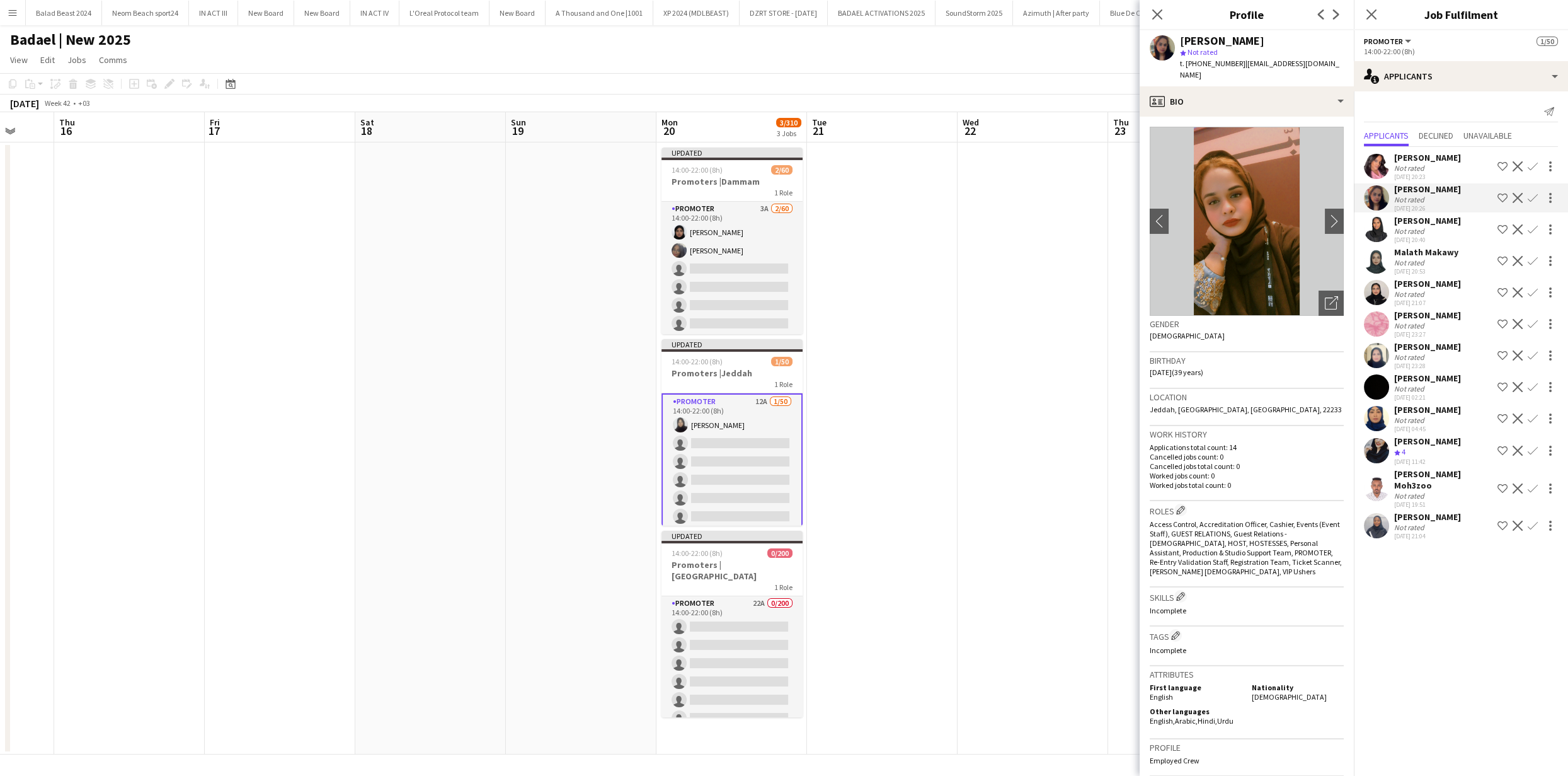
click at [1310, 195] on img at bounding box center [1247, 221] width 194 height 189
drag, startPoint x: 1313, startPoint y: 201, endPoint x: 1319, endPoint y: 209, distance: 10.0
click at [1313, 201] on img at bounding box center [1247, 221] width 194 height 189
click at [1325, 214] on app-icon "chevron-right" at bounding box center [1334, 220] width 20 height 13
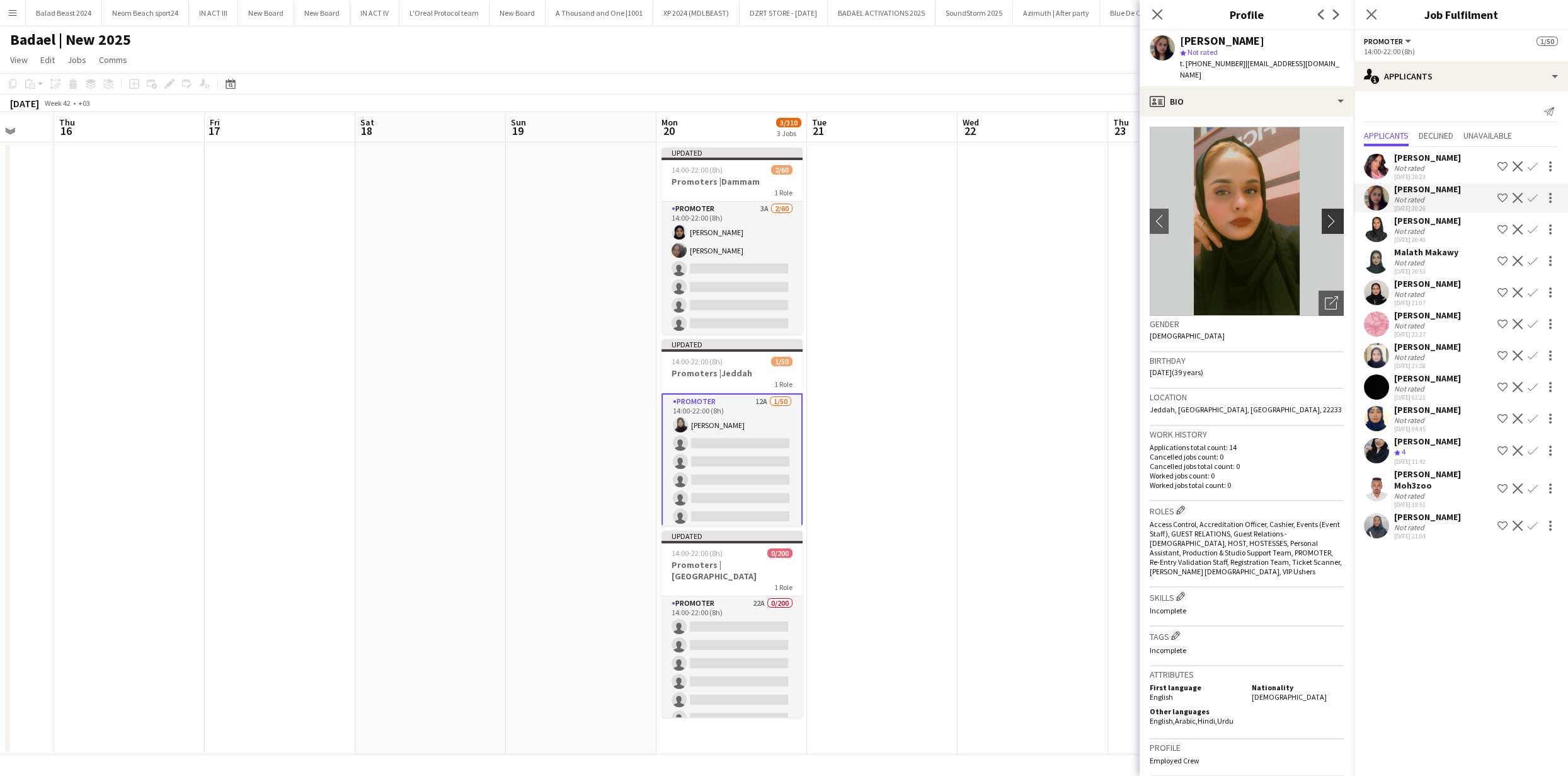
click at [1325, 214] on app-icon "chevron-right" at bounding box center [1334, 220] width 20 height 13
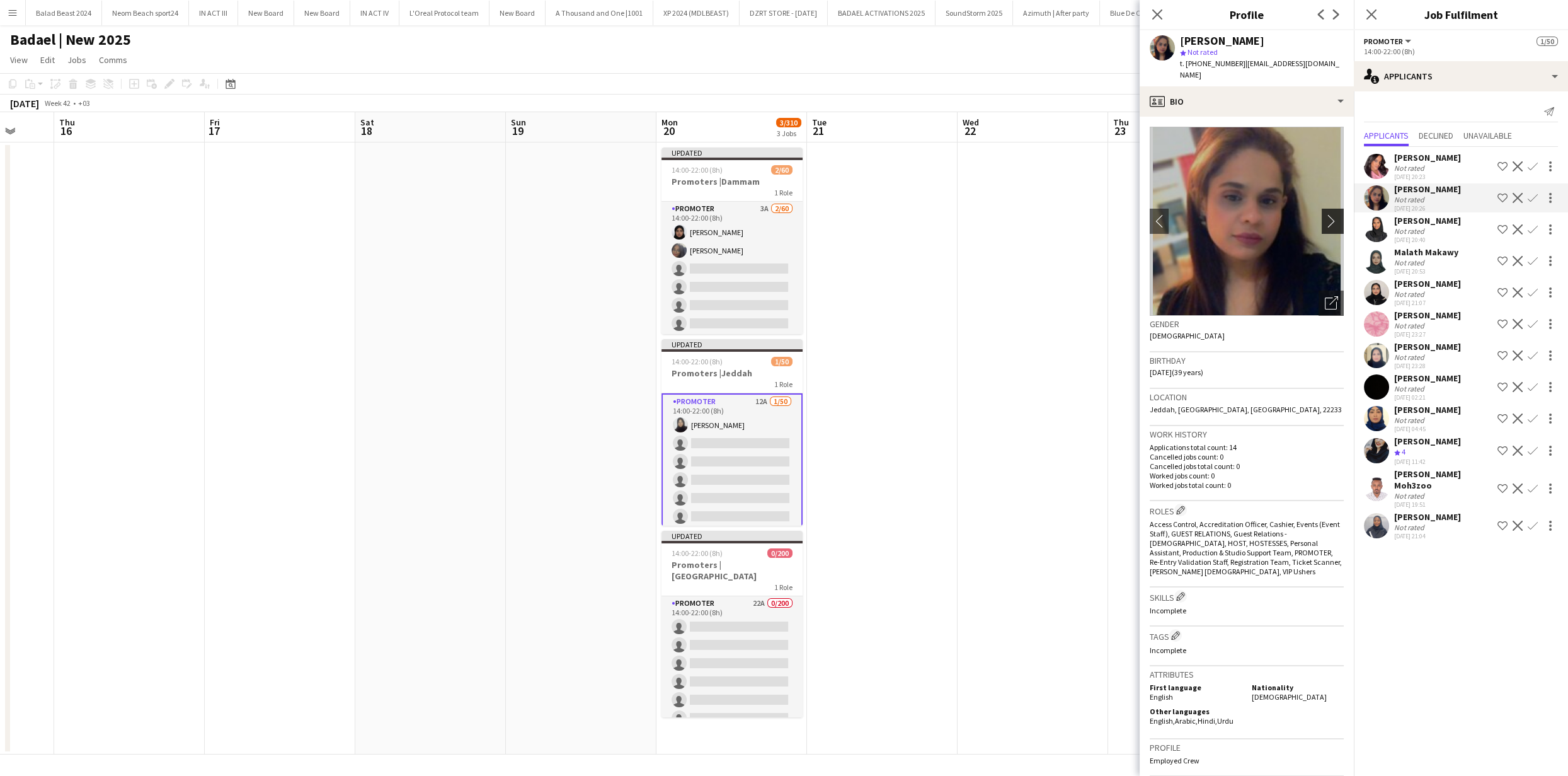
click at [1325, 214] on app-icon "chevron-right" at bounding box center [1334, 220] width 20 height 13
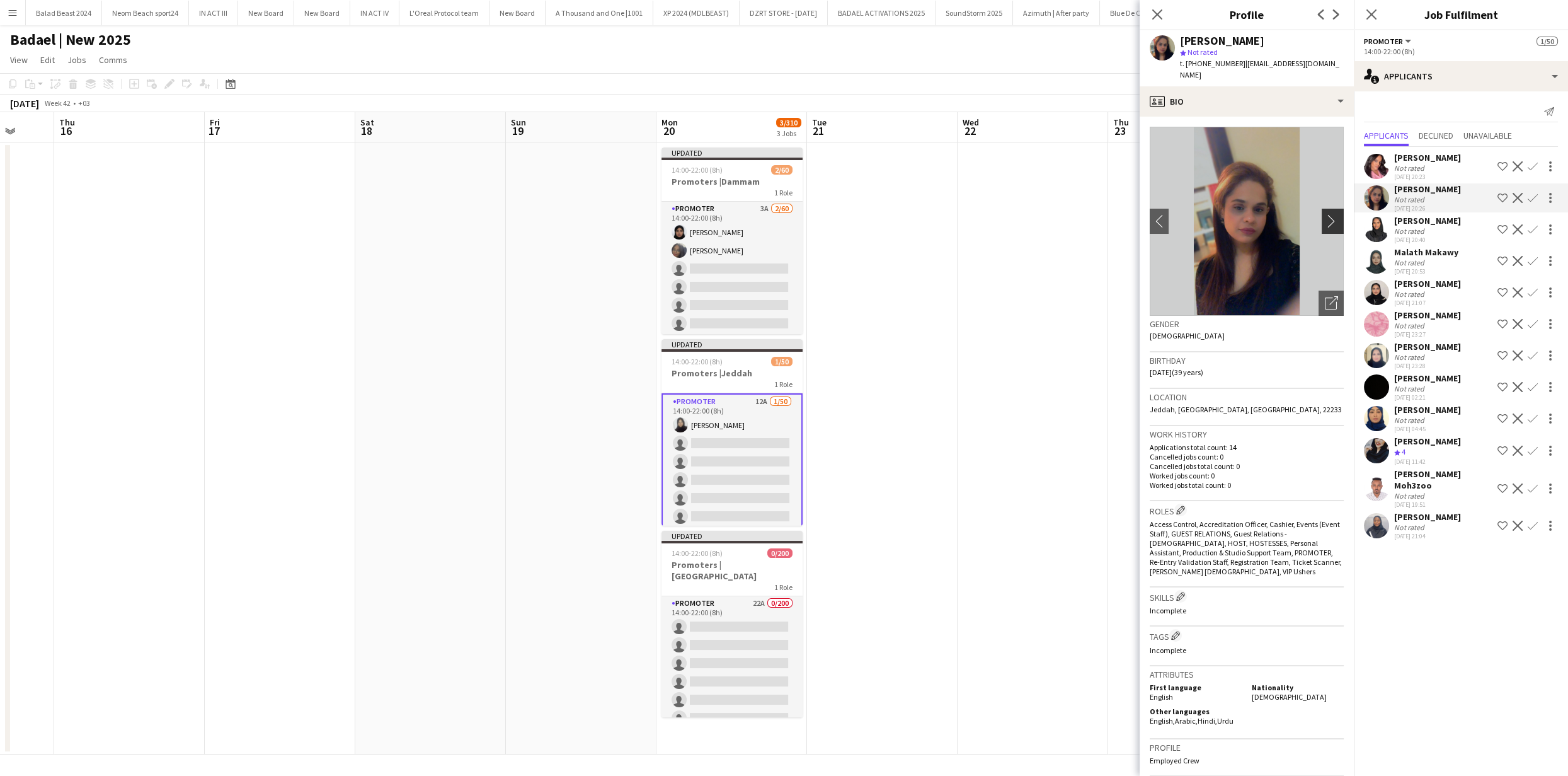
click at [1325, 214] on app-icon "chevron-right" at bounding box center [1334, 220] width 20 height 13
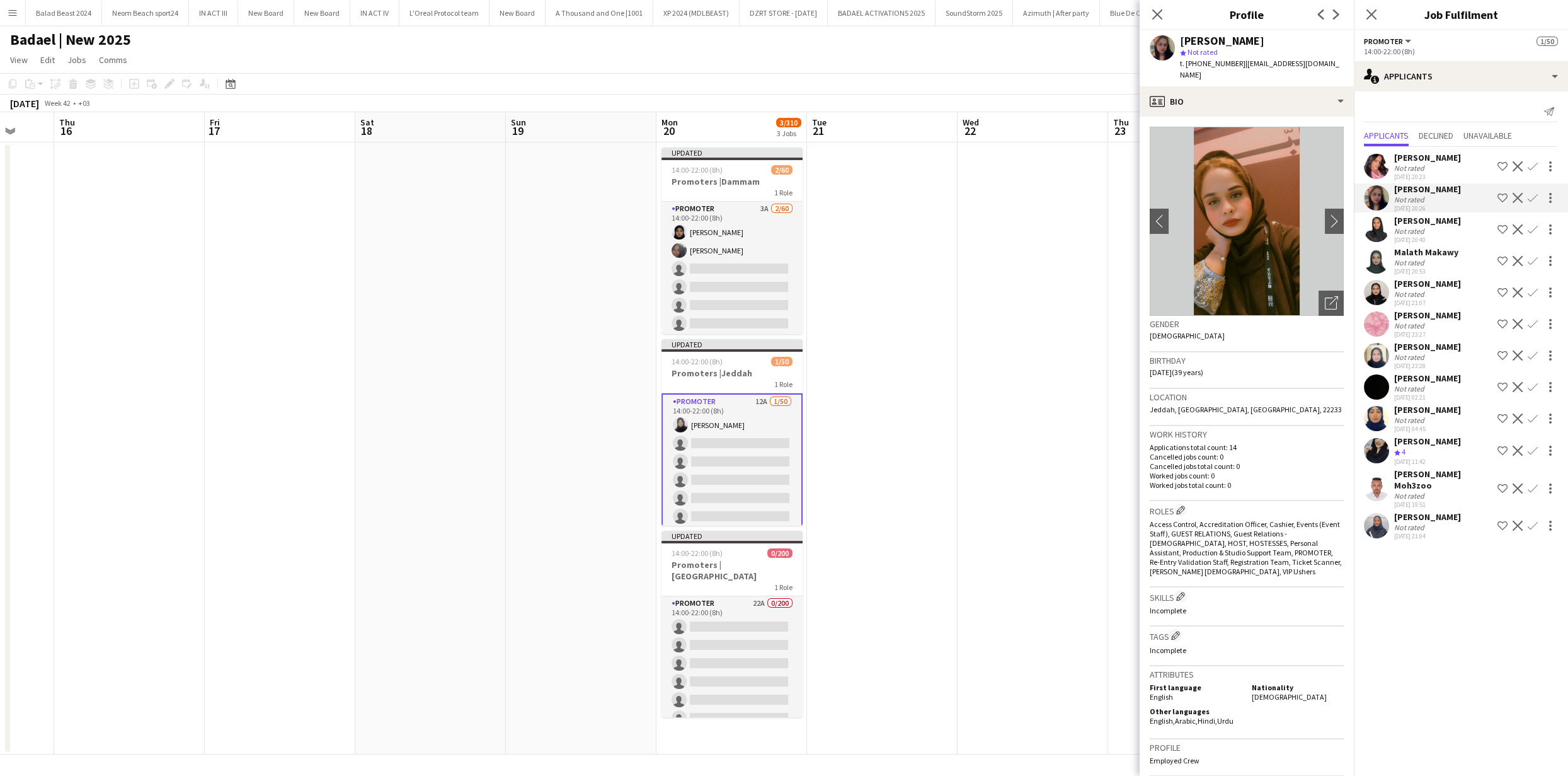
scroll to position [249, 0]
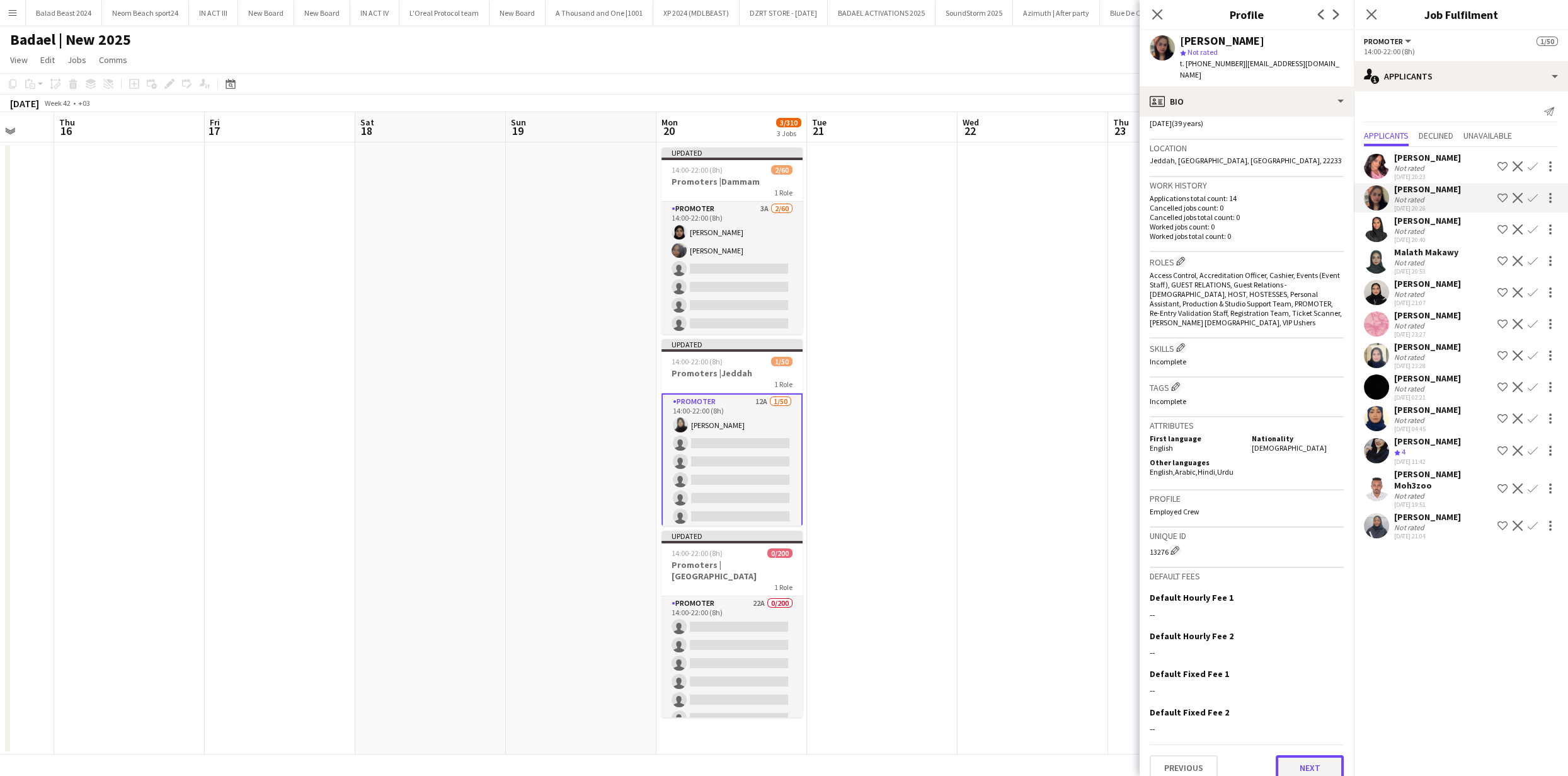
click at [1303, 755] on button "Next" at bounding box center [1310, 767] width 68 height 25
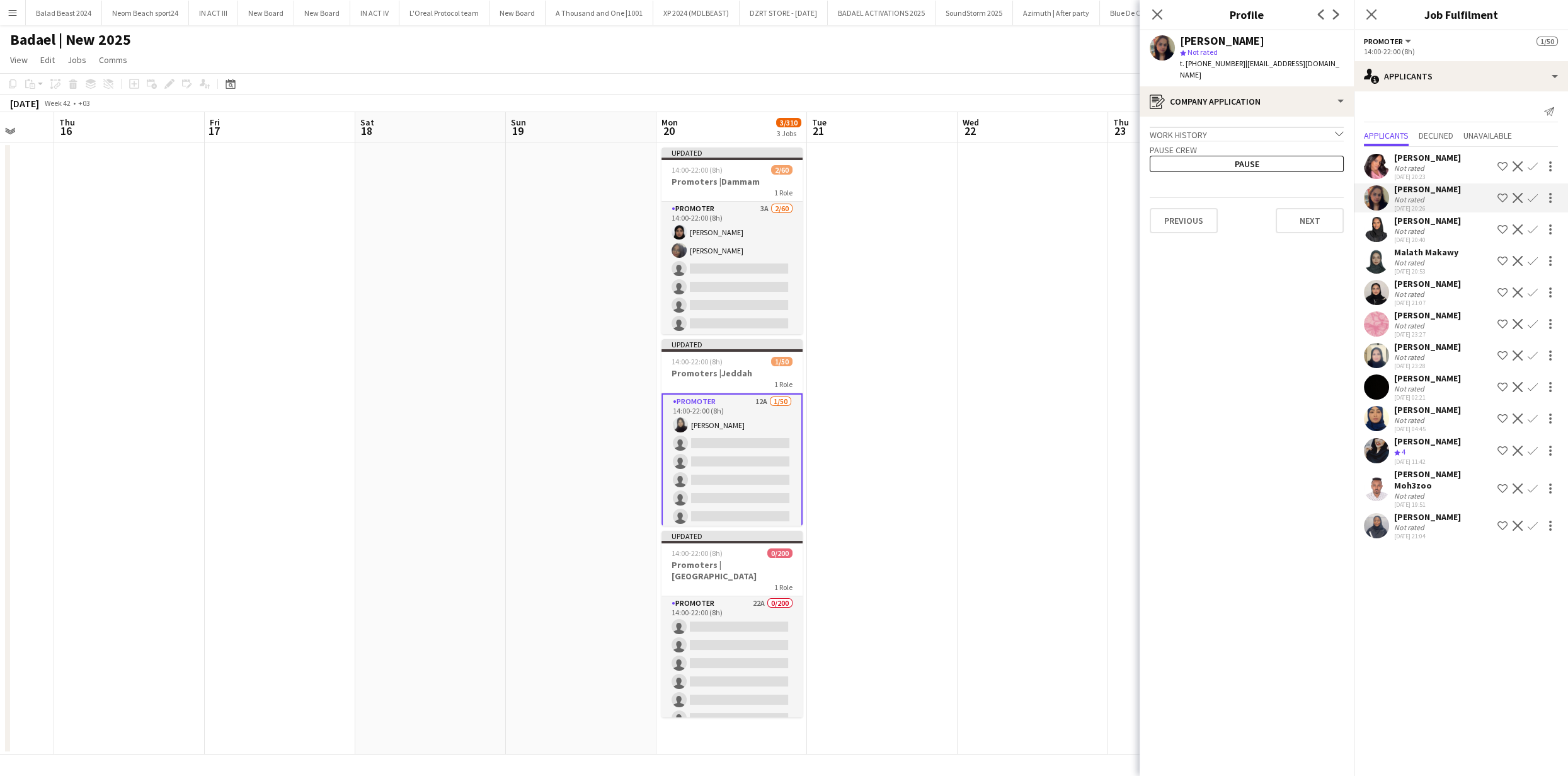
click at [1345, 212] on app-crew-profile-application "Work history chevron-down Incomplete Pause crew Pause Previous Next" at bounding box center [1247, 446] width 214 height 659
click at [1342, 212] on button "Next" at bounding box center [1310, 220] width 68 height 25
click at [1291, 207] on button "Next" at bounding box center [1310, 213] width 68 height 25
